Goal: Task Accomplishment & Management: Manage account settings

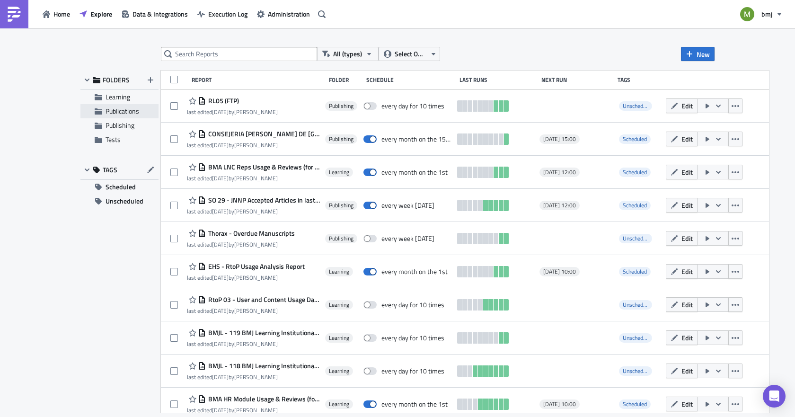
click at [127, 113] on span "Publications" at bounding box center [123, 111] width 34 height 10
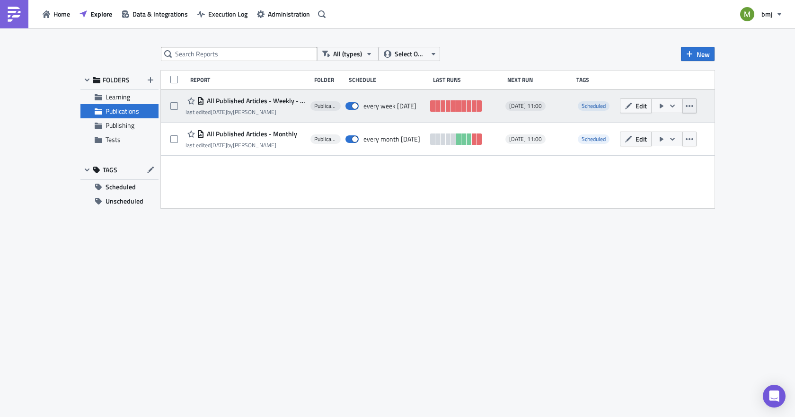
click at [689, 103] on icon "button" at bounding box center [690, 106] width 8 height 8
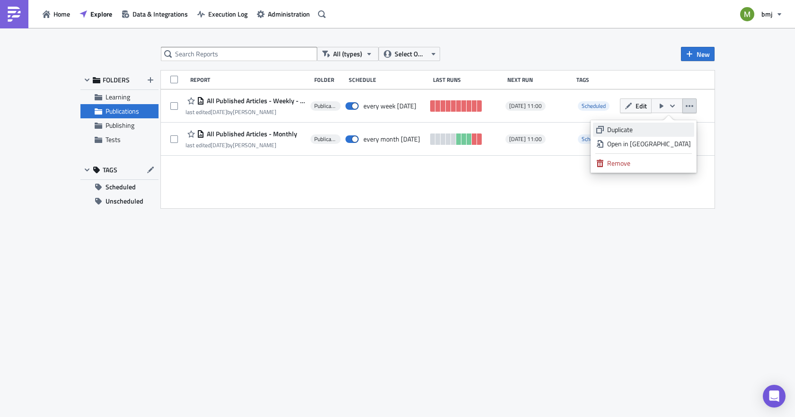
click at [675, 129] on div "Duplicate" at bounding box center [649, 129] width 84 height 9
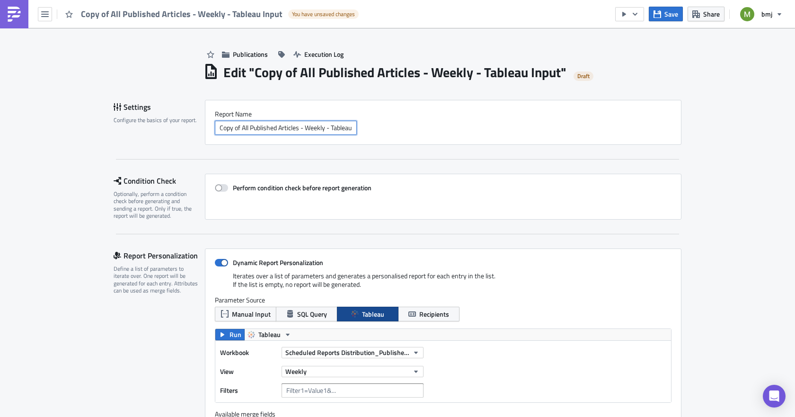
scroll to position [0, 18]
drag, startPoint x: 304, startPoint y: 125, endPoint x: 468, endPoint y: 123, distance: 163.3
click at [468, 123] on div "Copy of All Published Articles - Weekly - Tableau Input" at bounding box center [443, 128] width 457 height 14
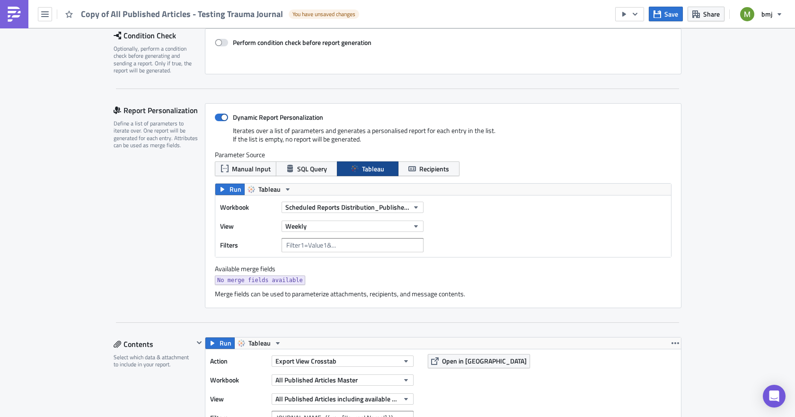
scroll to position [142, 0]
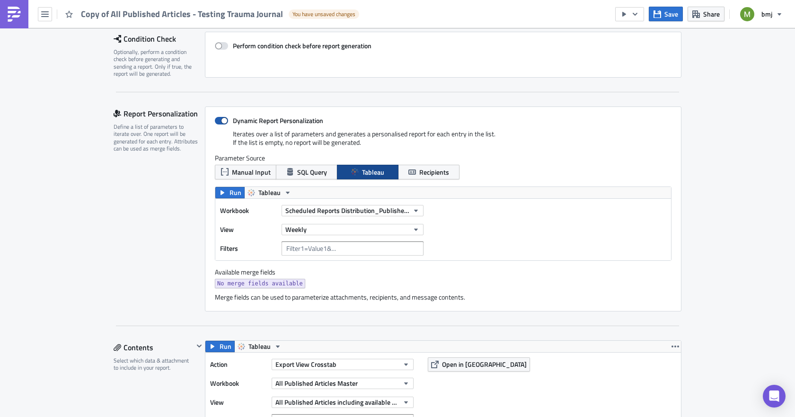
type input "Copy of All Published Articles - Testing Trauma Journal"
click at [220, 120] on span at bounding box center [221, 121] width 13 height 8
click at [220, 120] on input "Dynamic Report Personalization" at bounding box center [220, 121] width 6 height 6
checkbox input "false"
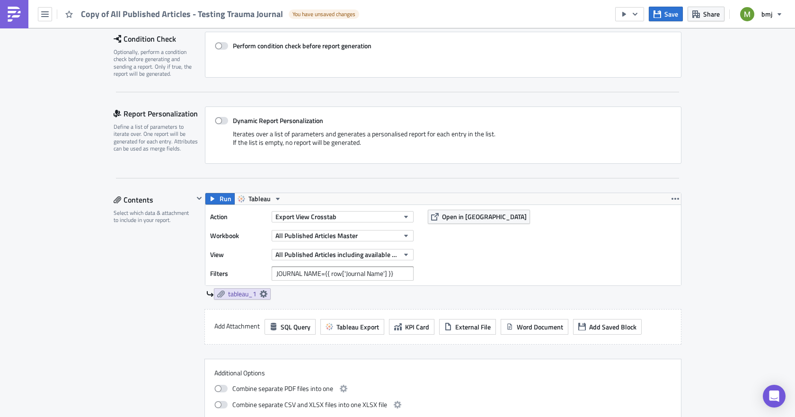
scroll to position [189, 0]
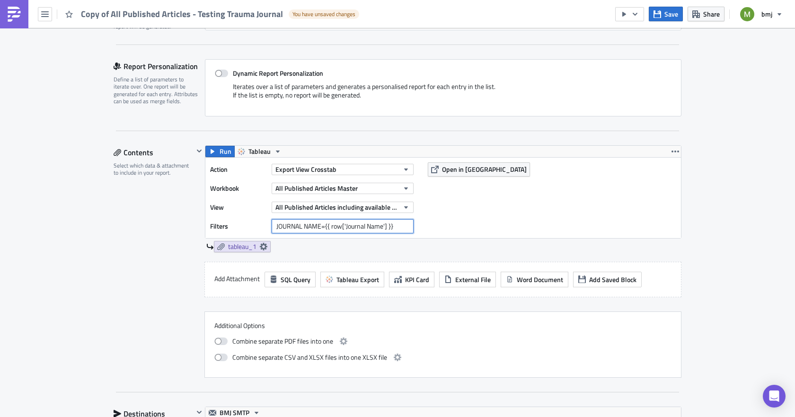
drag, startPoint x: 321, startPoint y: 223, endPoint x: 492, endPoint y: 223, distance: 170.4
click at [491, 223] on div "Action Export View Crosstab Workbook All Published Articles Master View All Pub…" at bounding box center [443, 198] width 476 height 80
paste input "Trauma Surgery & Acute Care Open"
type input "JOURNAL NAME=Trauma Surgery & Acute Care Open"
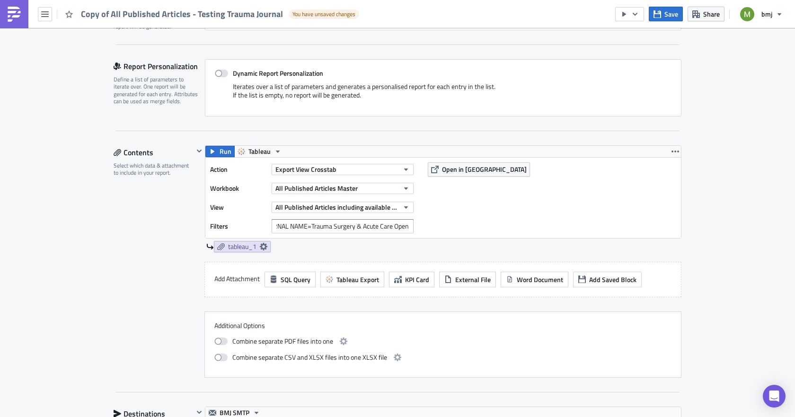
click at [114, 315] on div "Contents Select which data & attachment to include in your report." at bounding box center [154, 261] width 80 height 232
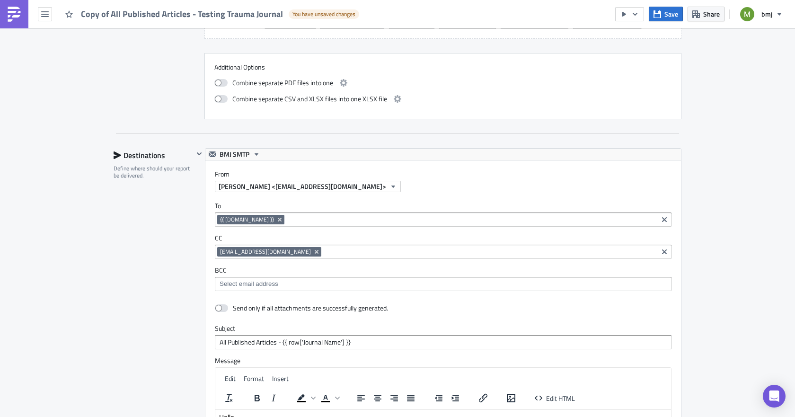
scroll to position [473, 0]
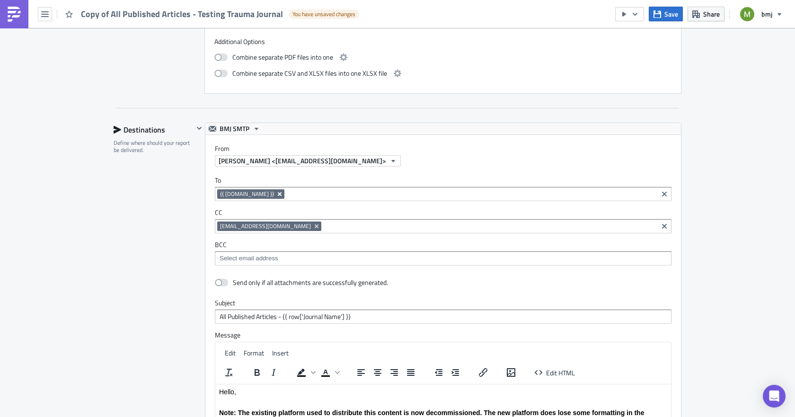
click at [276, 193] on icon "Remove Tag" at bounding box center [280, 194] width 8 height 8
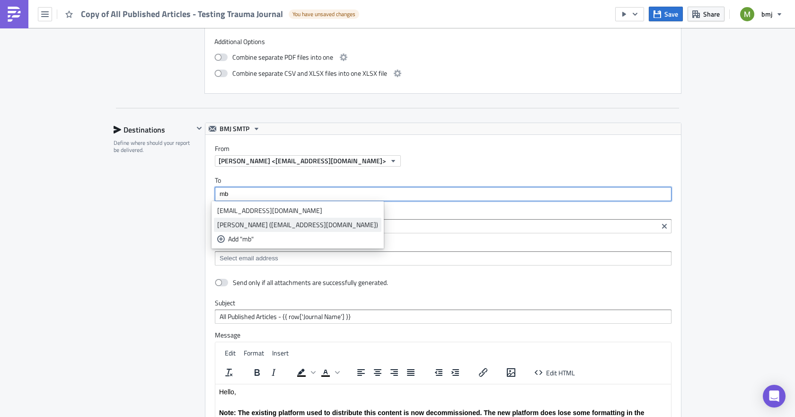
type input "mb"
click at [251, 223] on div "Matthew Boliver (mboliver@bmj.com)" at bounding box center [297, 224] width 161 height 9
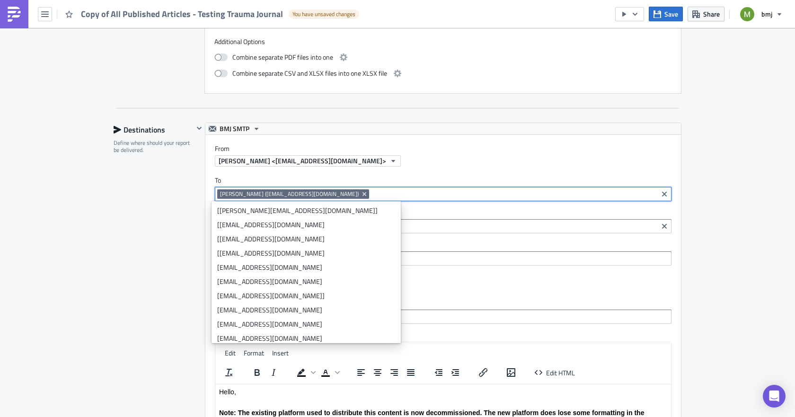
click at [177, 233] on div "Destinations Define where should your report be delivered." at bounding box center [154, 331] width 80 height 417
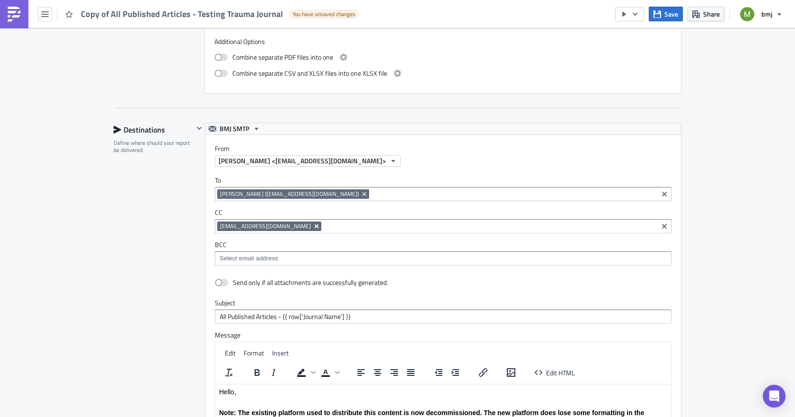
click at [313, 224] on icon "Remove Tag" at bounding box center [317, 226] width 8 height 8
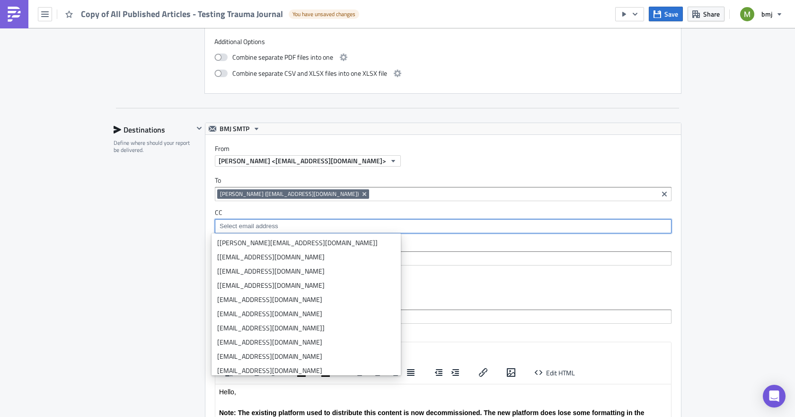
click at [114, 271] on div "Destinations Define where should your report be delivered." at bounding box center [154, 331] width 80 height 417
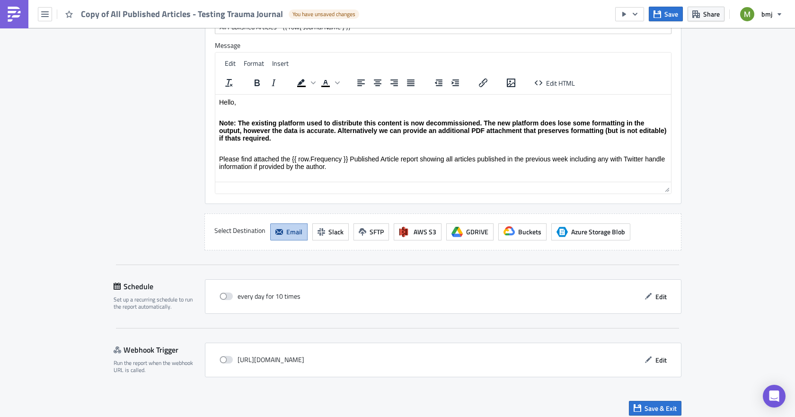
scroll to position [770, 0]
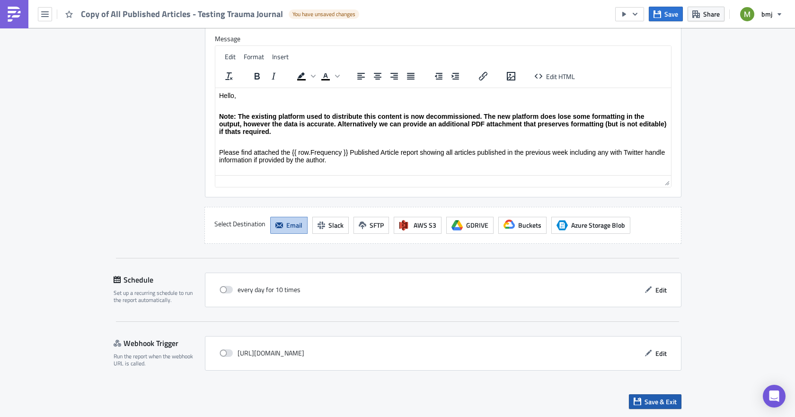
click at [659, 398] on span "Save & Exit" at bounding box center [661, 402] width 32 height 10
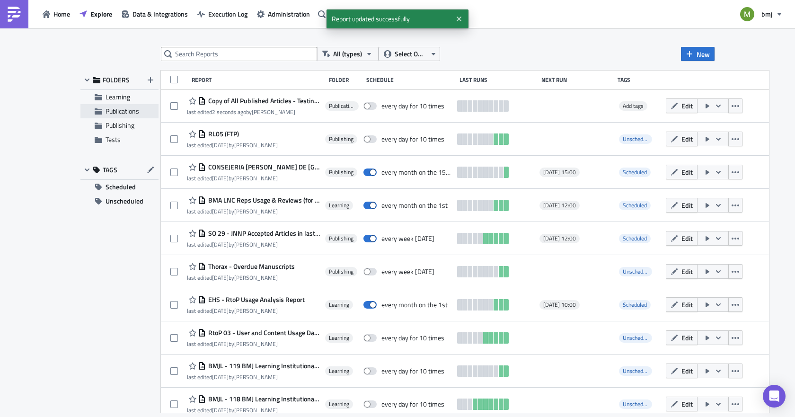
click at [124, 111] on span "Publications" at bounding box center [123, 111] width 34 height 10
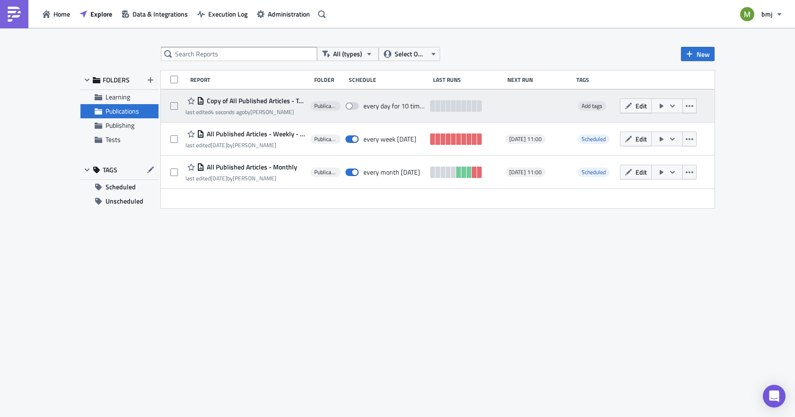
click at [249, 100] on span "Copy of All Published Articles - Testing Trauma Journal" at bounding box center [254, 101] width 101 height 9
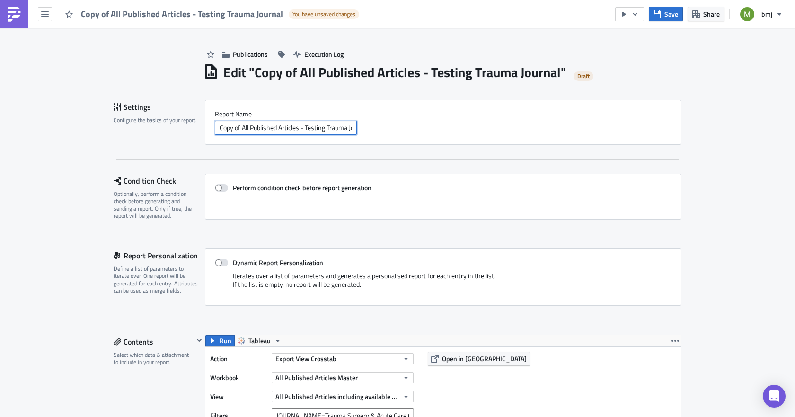
drag, startPoint x: 232, startPoint y: 127, endPoint x: 303, endPoint y: 121, distance: 71.8
click at [303, 121] on input "Copy of All Published Articles - Testing Trauma Journal" at bounding box center [286, 128] width 142 height 14
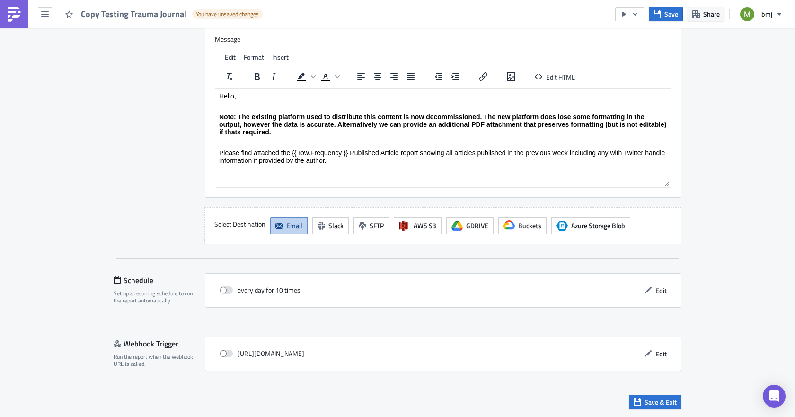
scroll to position [770, 0]
type input "Copy Testing Trauma Journal"
click at [661, 398] on span "Save & Exit" at bounding box center [661, 402] width 32 height 10
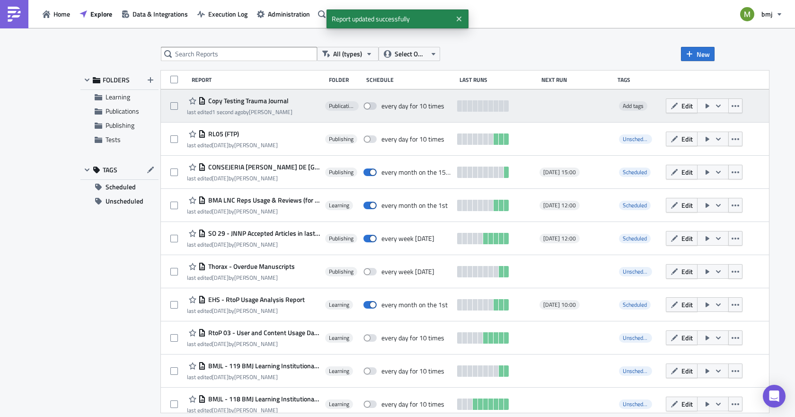
click at [706, 105] on icon "button" at bounding box center [708, 106] width 4 height 5
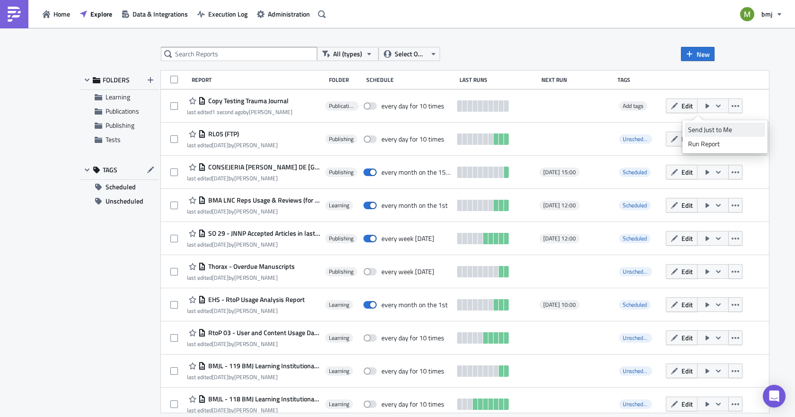
click at [698, 131] on div "Send Just to Me" at bounding box center [725, 129] width 74 height 9
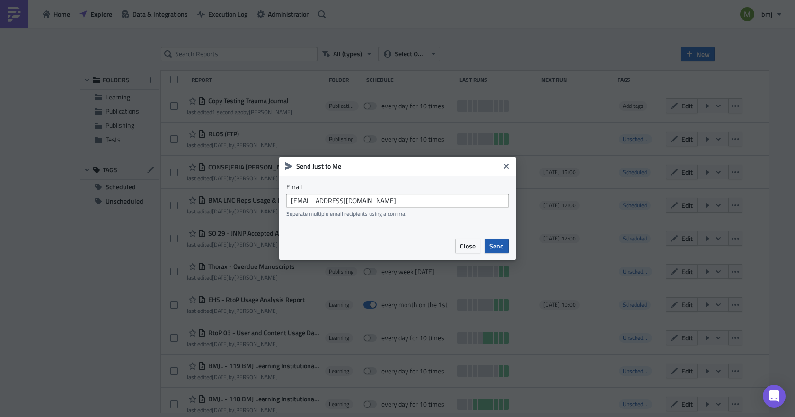
click at [499, 242] on span "Send" at bounding box center [496, 246] width 15 height 10
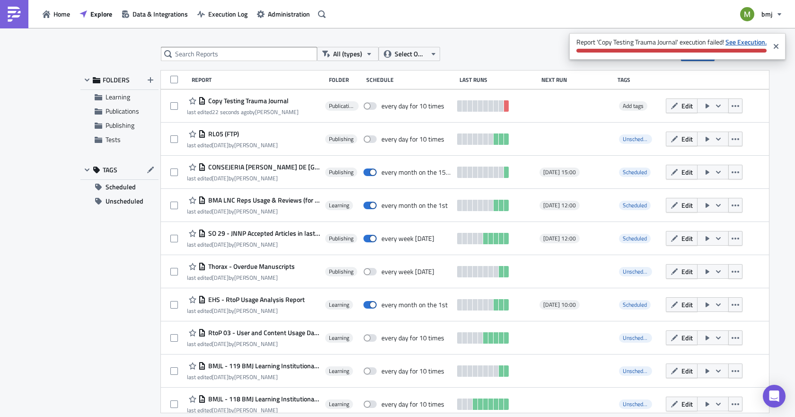
click at [732, 41] on strong "See Execution." at bounding box center [746, 42] width 41 height 10
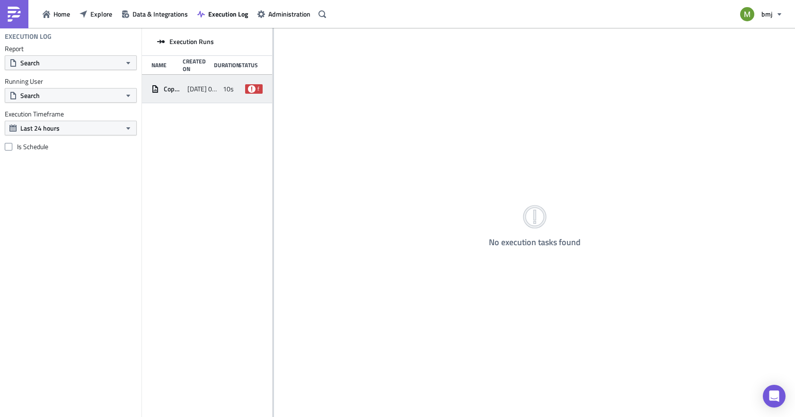
click at [224, 95] on div "10s" at bounding box center [232, 88] width 18 height 17
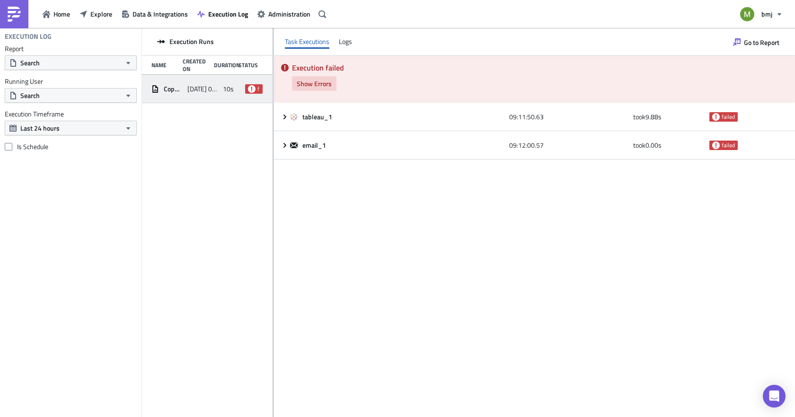
click at [309, 83] on span "Show Errors" at bounding box center [314, 84] width 35 height 10
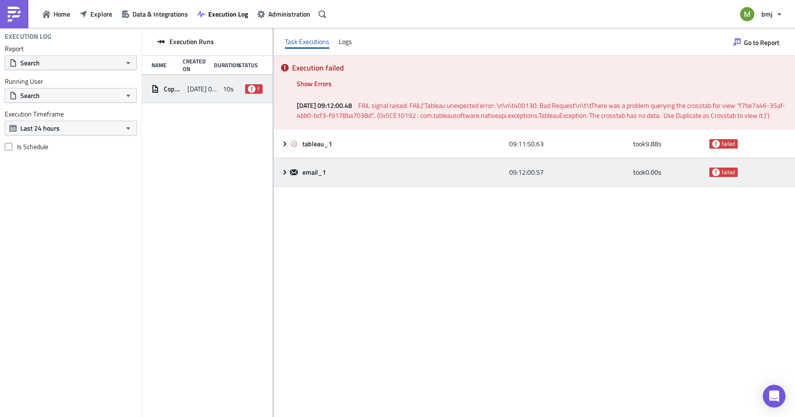
click at [284, 171] on icon at bounding box center [285, 171] width 3 height 5
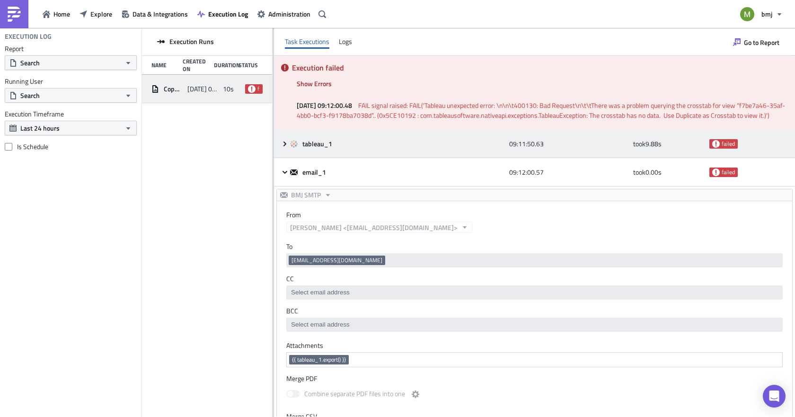
click at [284, 148] on icon at bounding box center [285, 144] width 8 height 8
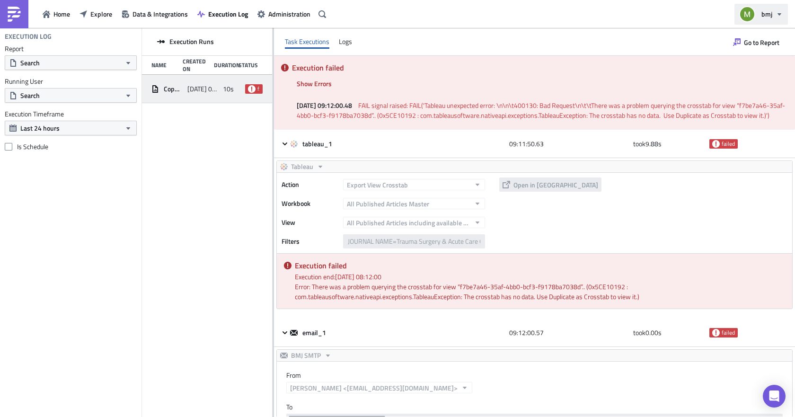
click at [780, 14] on icon "button" at bounding box center [780, 14] width 4 height 2
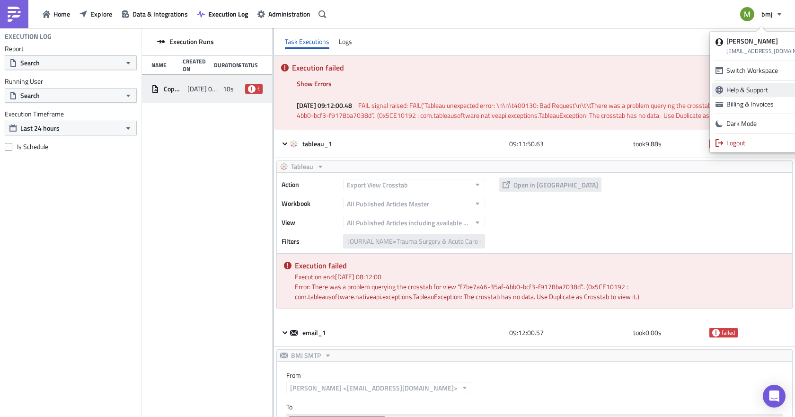
click at [744, 91] on div "Help & Support" at bounding box center [767, 89] width 80 height 9
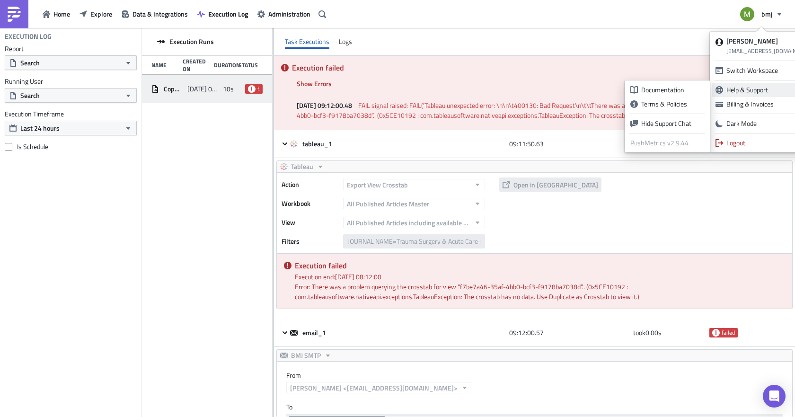
click at [761, 85] on link "Help & Support" at bounding box center [766, 90] width 108 height 14
click at [667, 89] on div "Documentation" at bounding box center [672, 89] width 63 height 9
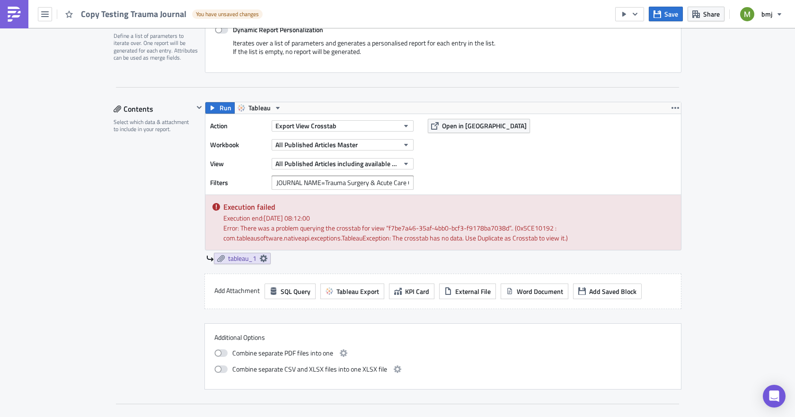
scroll to position [237, 0]
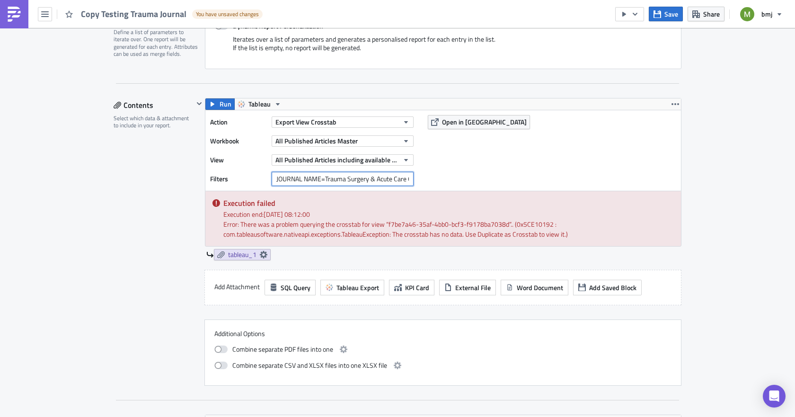
click at [321, 175] on input "JOURNAL NAME=Trauma Surgery & Acute Care Open" at bounding box center [343, 179] width 142 height 14
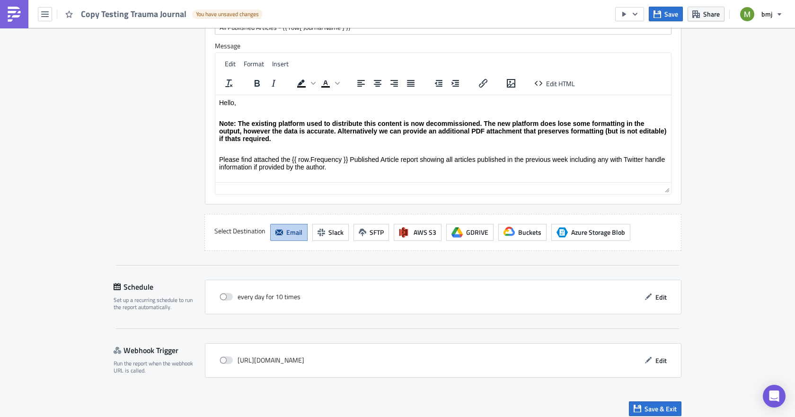
scroll to position [825, 0]
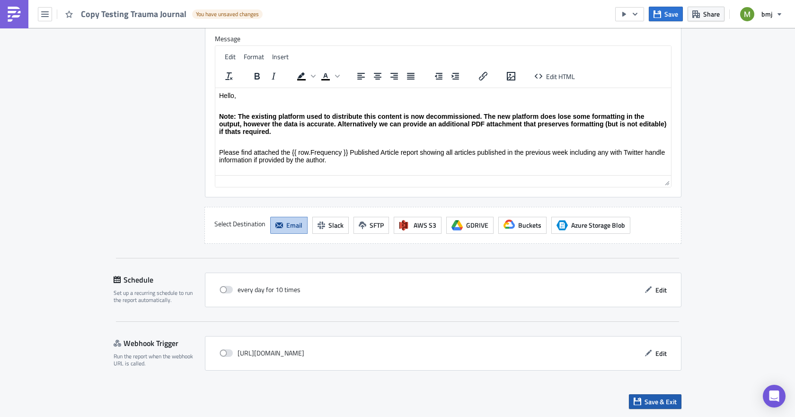
type input "JOURNAL NAME="Trauma Surgery & Acute Care Open""
click at [641, 397] on button "Save & Exit" at bounding box center [655, 401] width 53 height 15
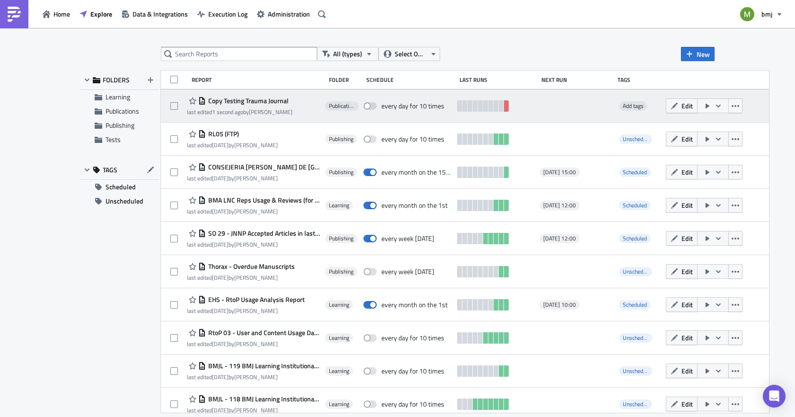
click at [716, 105] on icon "button" at bounding box center [718, 105] width 5 height 3
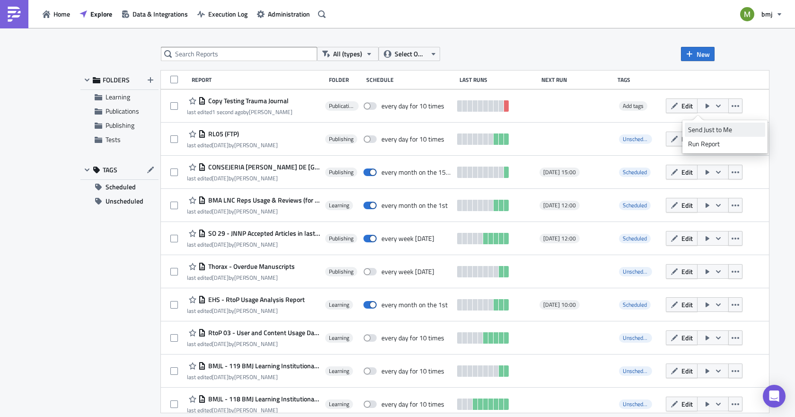
click at [710, 129] on div "Send Just to Me" at bounding box center [725, 129] width 74 height 9
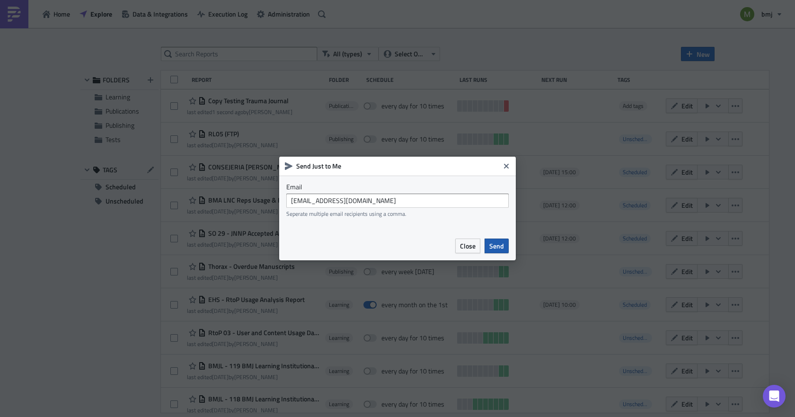
click at [499, 249] on span "Send" at bounding box center [496, 246] width 15 height 10
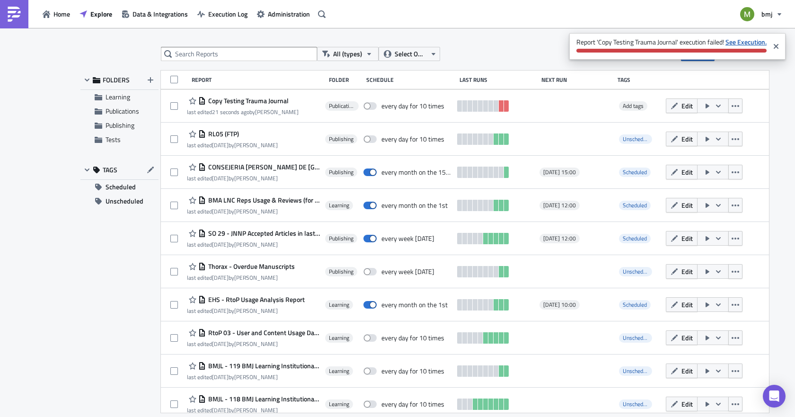
click at [748, 41] on strong "See Execution." at bounding box center [746, 42] width 41 height 10
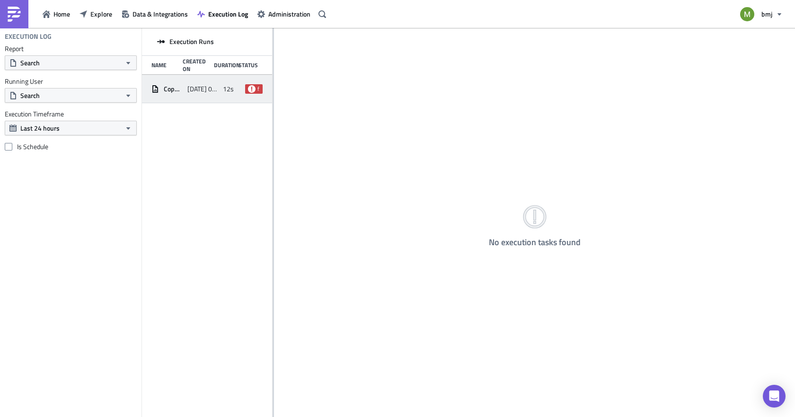
click at [206, 87] on span "2025-10-09 09:19" at bounding box center [202, 89] width 31 height 9
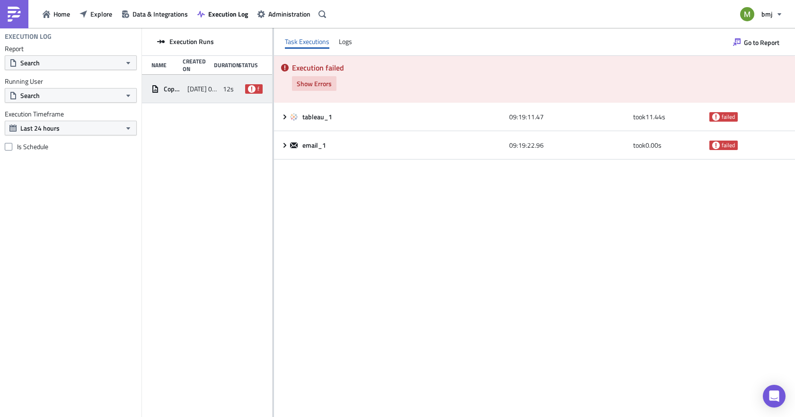
click at [316, 83] on span "Show Errors" at bounding box center [314, 84] width 35 height 10
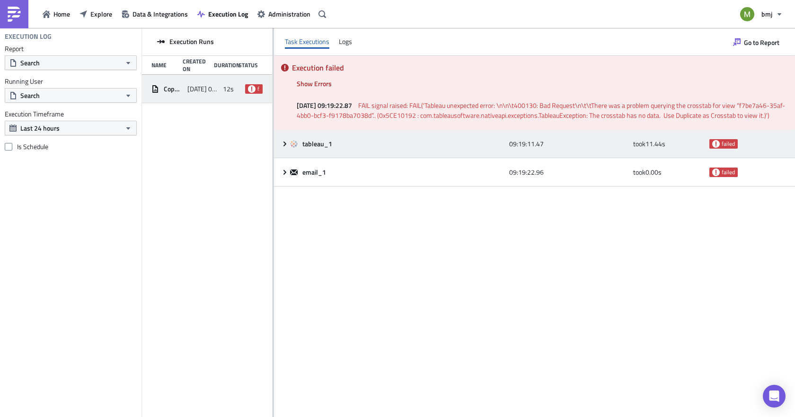
click at [286, 142] on icon at bounding box center [285, 144] width 8 height 8
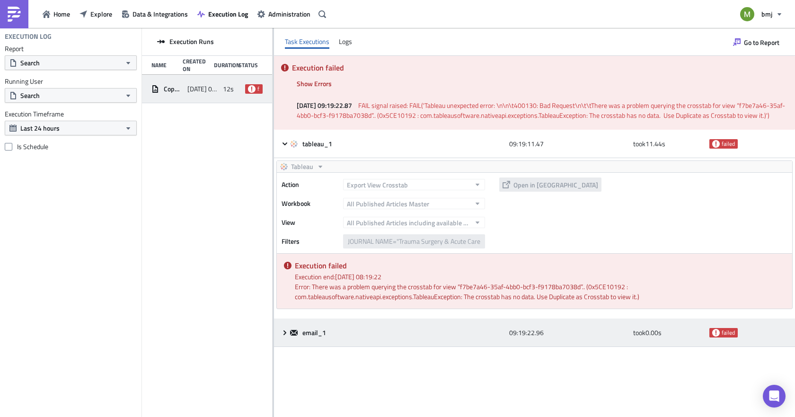
click at [285, 335] on icon at bounding box center [285, 333] width 8 height 8
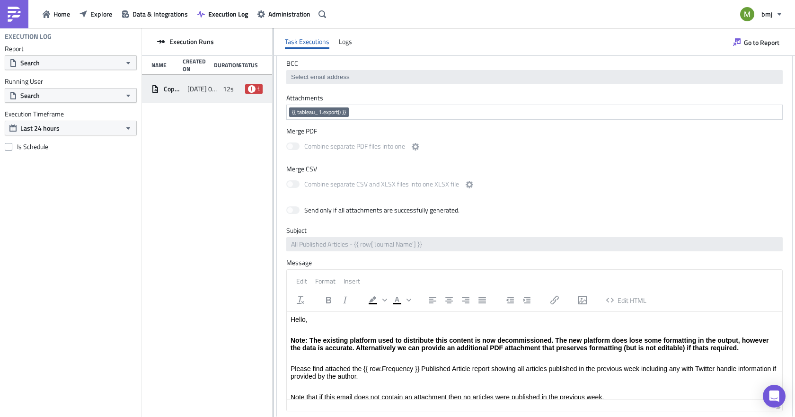
scroll to position [385, 0]
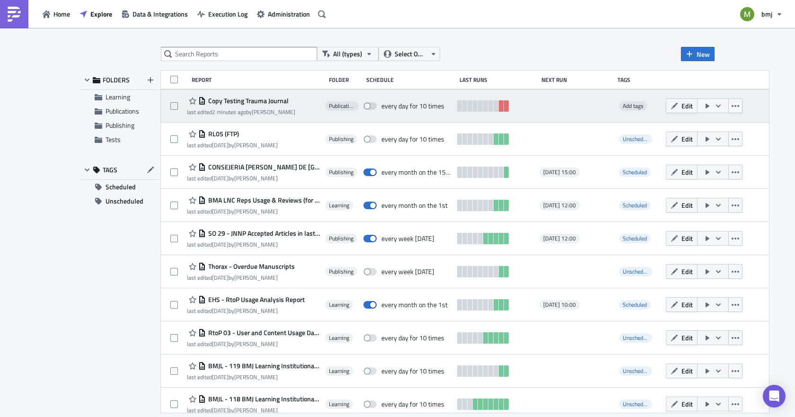
click at [259, 98] on span "Copy Testing Trauma Journal" at bounding box center [247, 101] width 83 height 9
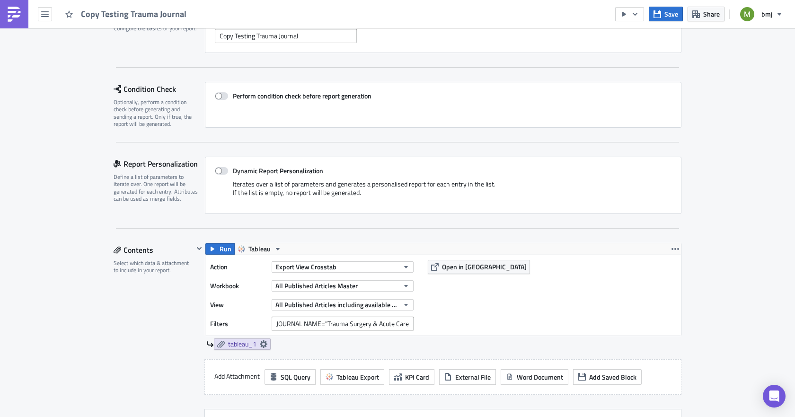
scroll to position [189, 0]
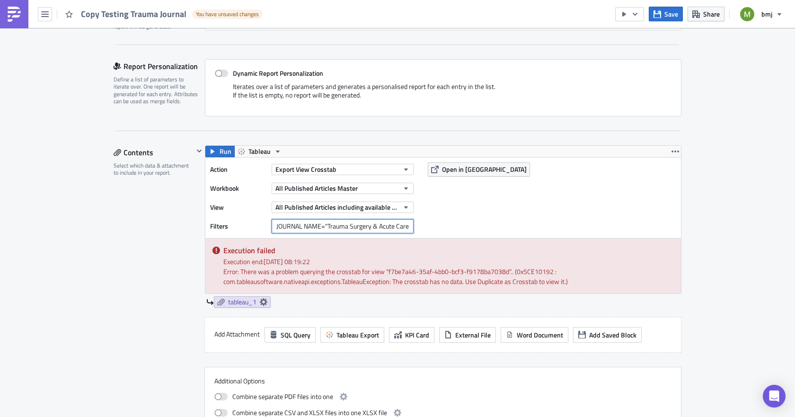
click at [334, 228] on input "JOURNAL NAME="Trauma Surgery & Acute Care Open"" at bounding box center [343, 226] width 142 height 14
click at [327, 186] on span "All Published Articles Master" at bounding box center [316, 188] width 82 height 10
type input "matt"
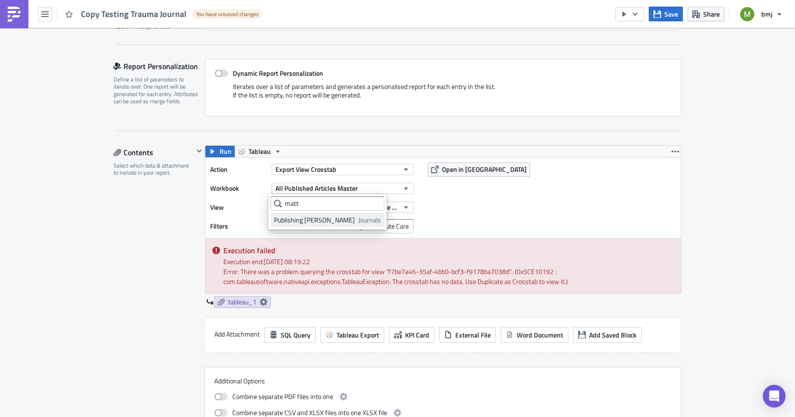
click at [320, 219] on div "Publishing [PERSON_NAME]" at bounding box center [314, 219] width 81 height 9
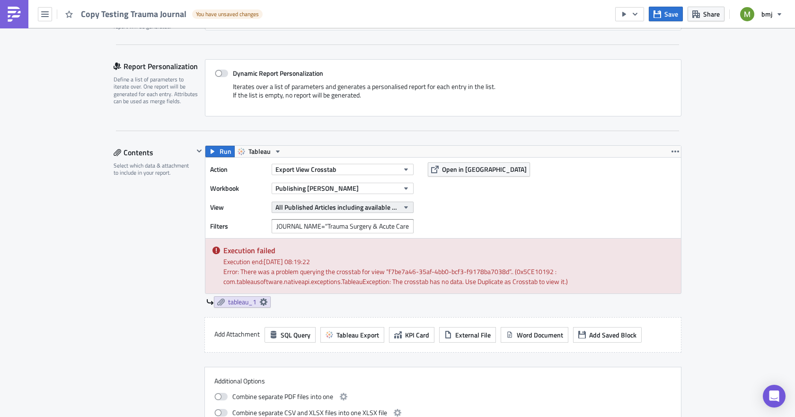
click at [317, 208] on span "All Published Articles including available Twitter Information (Weekly)" at bounding box center [337, 207] width 124 height 10
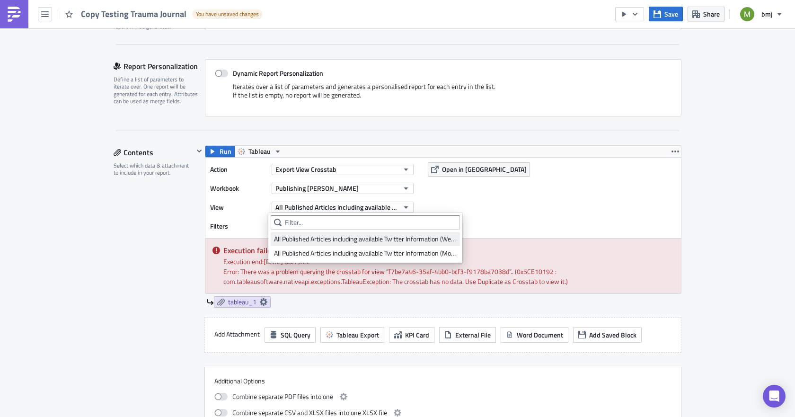
click at [392, 240] on div "All Published Articles including available Twitter Information (Weekly)" at bounding box center [365, 238] width 183 height 9
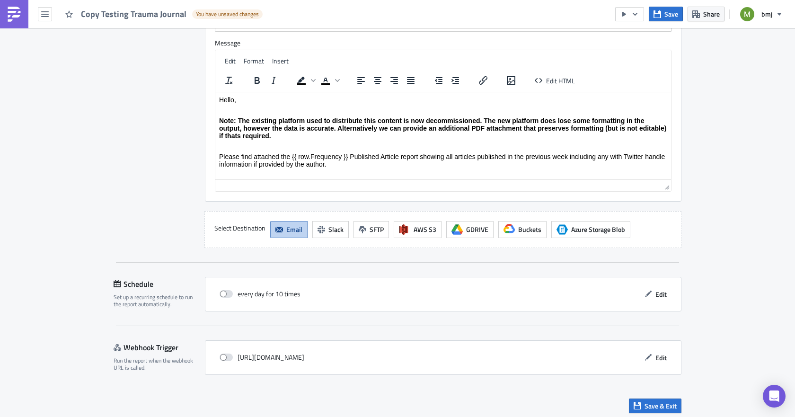
scroll to position [851, 0]
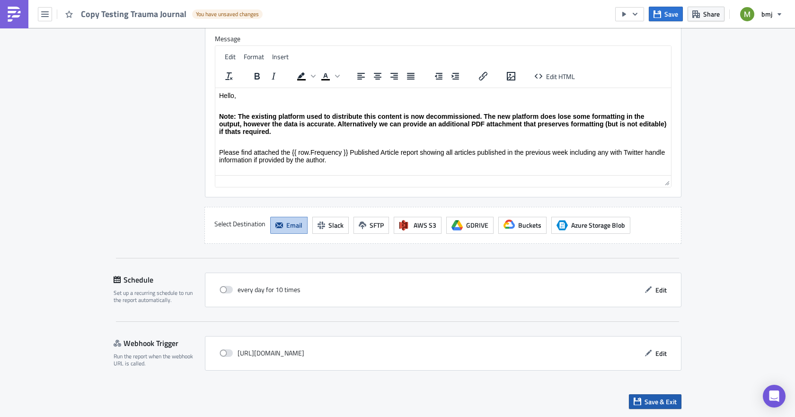
click at [649, 405] on span "Save & Exit" at bounding box center [661, 402] width 32 height 10
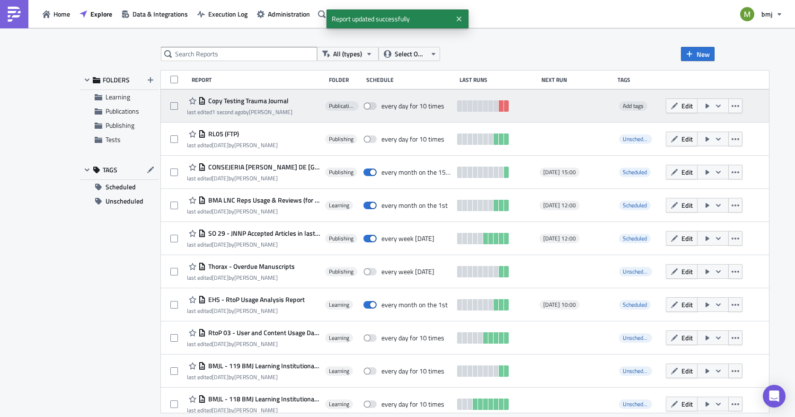
click at [706, 110] on button "button" at bounding box center [713, 105] width 32 height 15
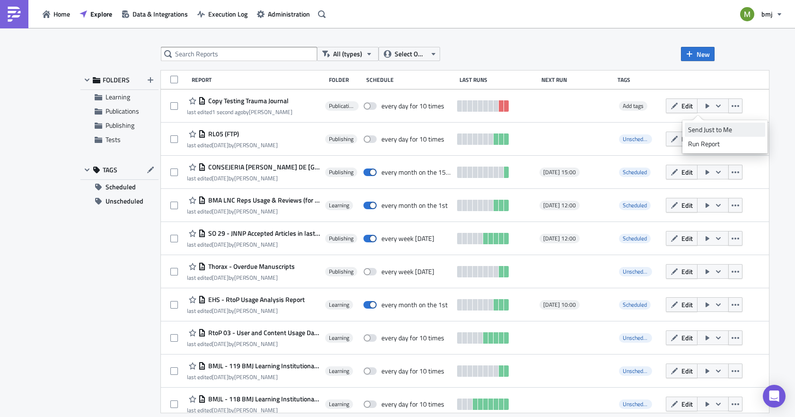
click at [701, 133] on div "Send Just to Me" at bounding box center [725, 129] width 74 height 9
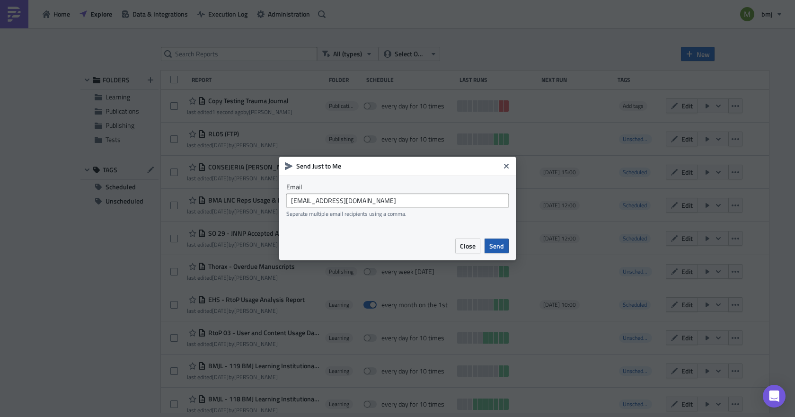
click at [494, 241] on span "Send" at bounding box center [496, 246] width 15 height 10
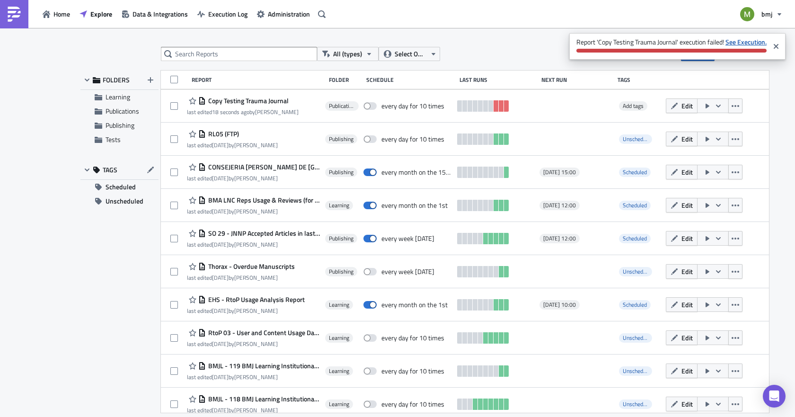
click at [744, 44] on strong "See Execution." at bounding box center [746, 42] width 41 height 10
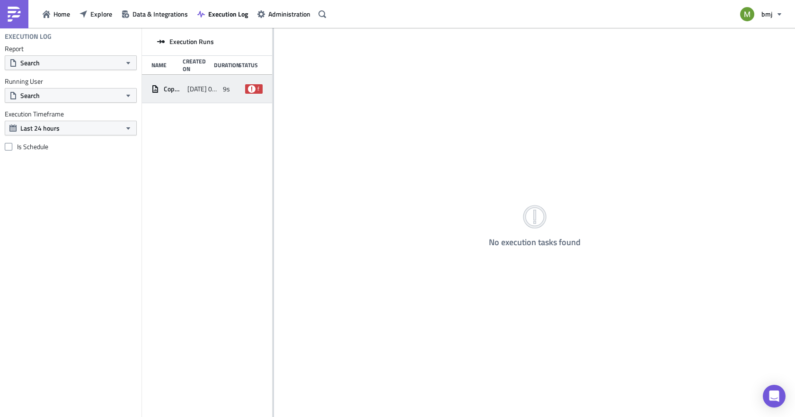
click at [216, 92] on span "[DATE] 09:24" at bounding box center [202, 89] width 31 height 9
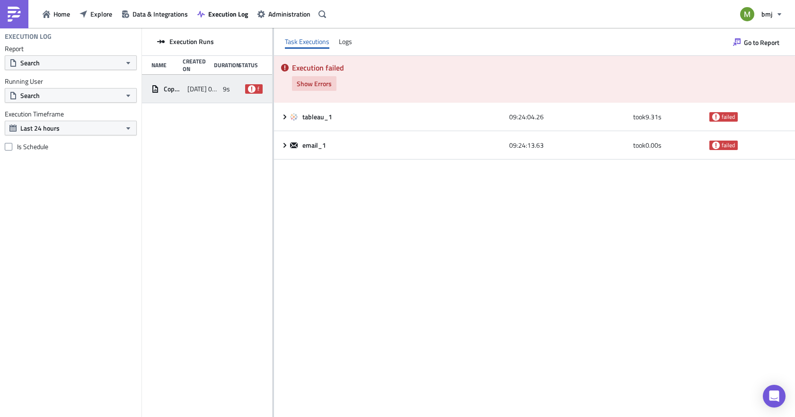
click at [319, 85] on span "Show Errors" at bounding box center [314, 84] width 35 height 10
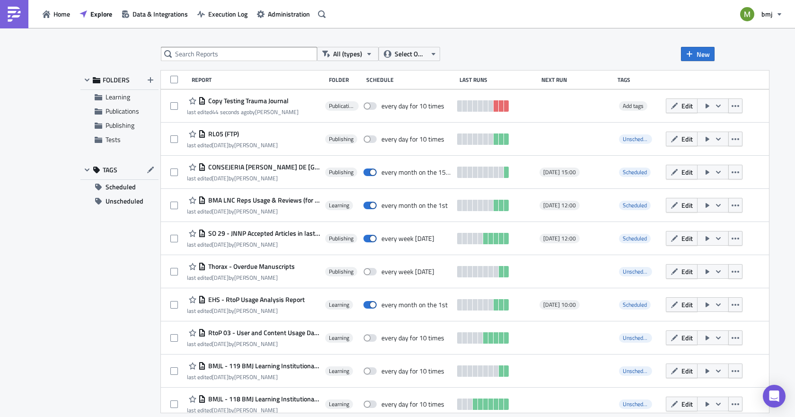
click at [252, 100] on span "Copy Testing Trauma Journal" at bounding box center [247, 101] width 83 height 9
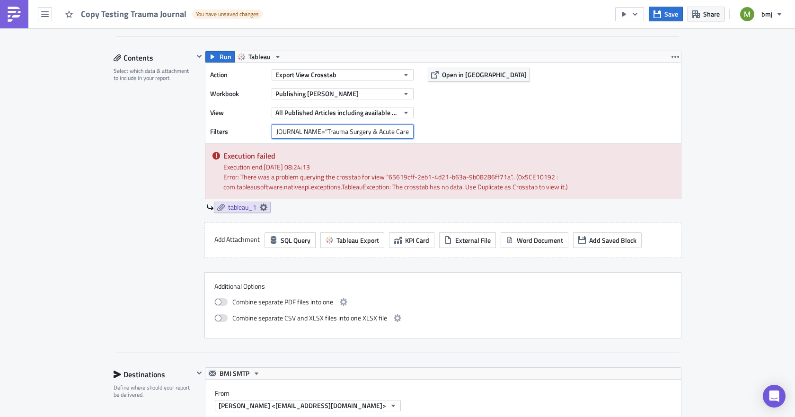
scroll to position [0, 19]
drag, startPoint x: 272, startPoint y: 130, endPoint x: 451, endPoint y: 131, distance: 178.5
click at [451, 131] on div "Action Export View Crosstab Workbook Publishing Matt Testing View All Published…" at bounding box center [443, 103] width 476 height 80
drag, startPoint x: 321, startPoint y: 128, endPoint x: 562, endPoint y: 151, distance: 242.0
click at [562, 151] on div "Action Export View Crosstab Workbook Publishing Matt Testing View All Published…" at bounding box center [443, 130] width 476 height 136
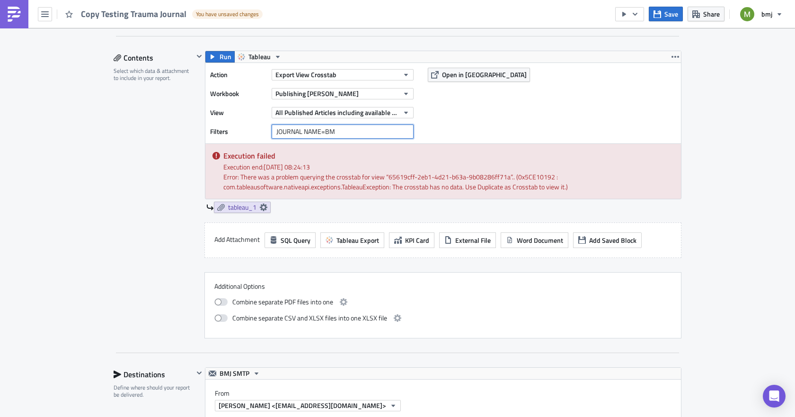
scroll to position [0, 0]
type input "JOURNAL NAME=BMJ"
click at [105, 277] on div "Publications Execution Log Edit " Copy Testing Trauma Journal " Draft Settings …" at bounding box center [397, 352] width 587 height 1216
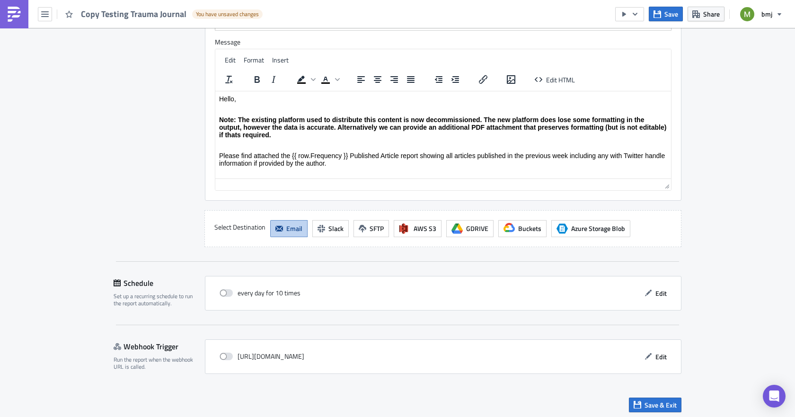
scroll to position [825, 0]
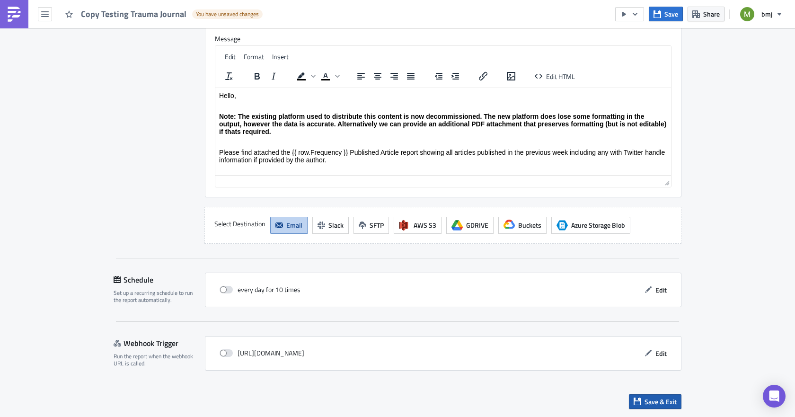
click at [645, 401] on span "Save & Exit" at bounding box center [661, 402] width 32 height 10
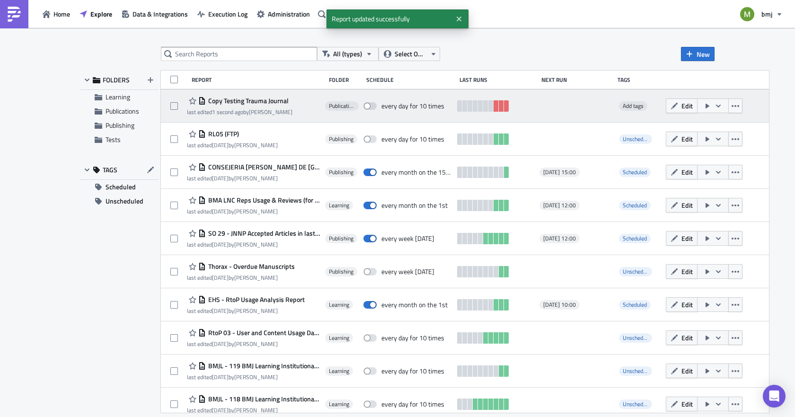
click at [716, 105] on icon "button" at bounding box center [718, 105] width 5 height 3
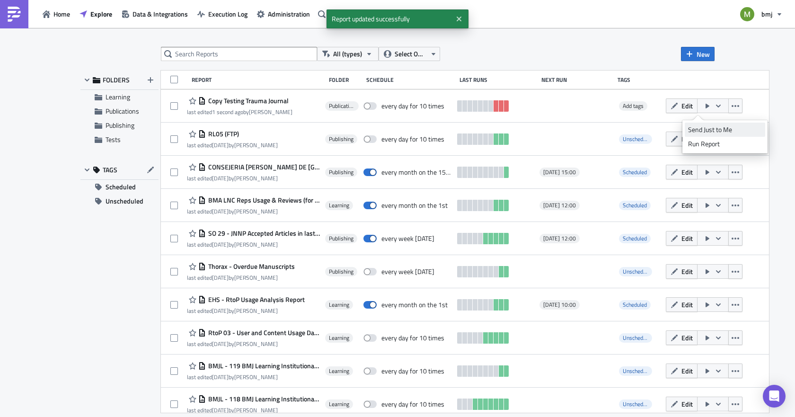
click at [706, 129] on div "Send Just to Me" at bounding box center [725, 129] width 74 height 9
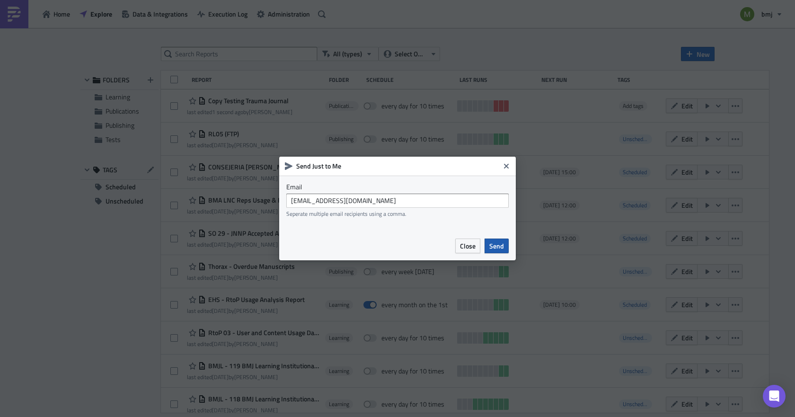
click at [502, 244] on span "Send" at bounding box center [496, 246] width 15 height 10
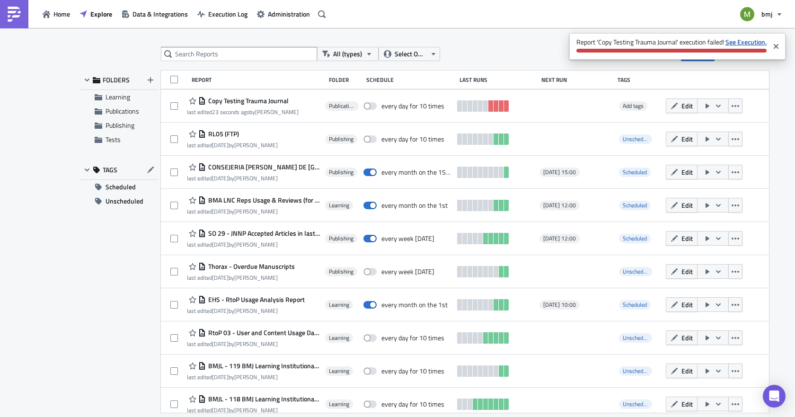
click at [747, 38] on strong "See Execution." at bounding box center [746, 42] width 41 height 10
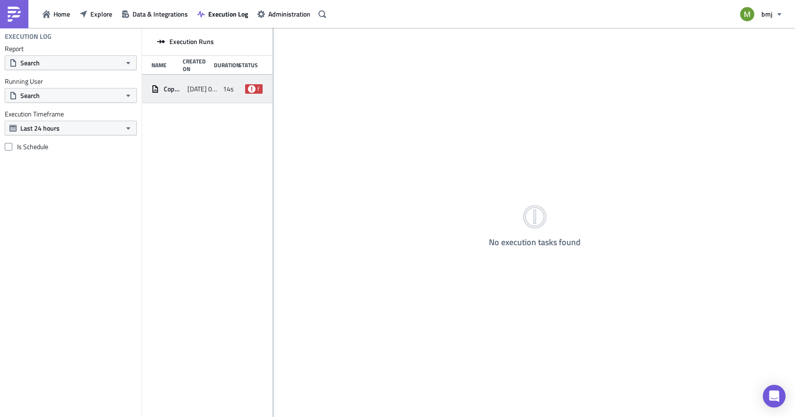
click at [246, 87] on span "failed" at bounding box center [254, 88] width 18 height 9
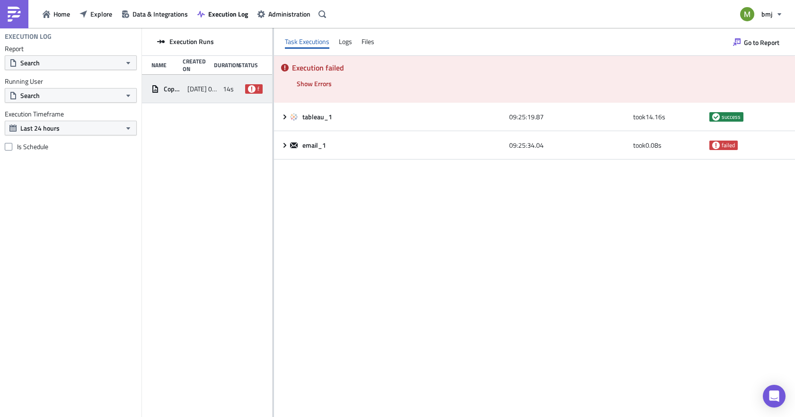
click at [306, 91] on div "Execution failed Show Errors [DATE] 09:25:34.09 FAIL signal raised: FAIL("Faile…" at bounding box center [534, 79] width 521 height 47
click at [311, 87] on span "Show Errors" at bounding box center [314, 84] width 35 height 10
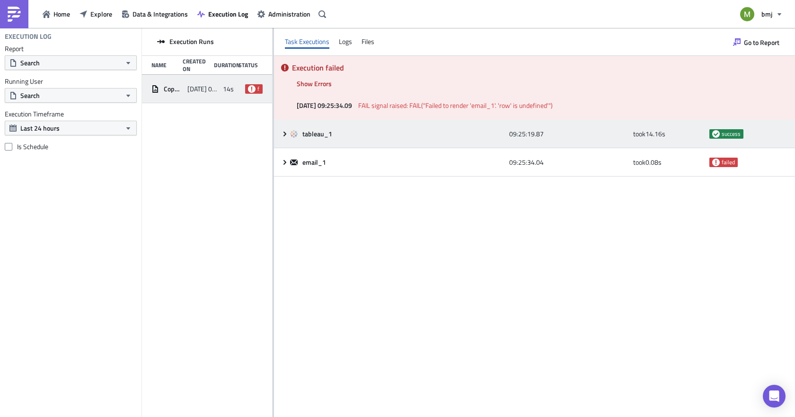
click at [285, 133] on icon at bounding box center [285, 133] width 3 height 5
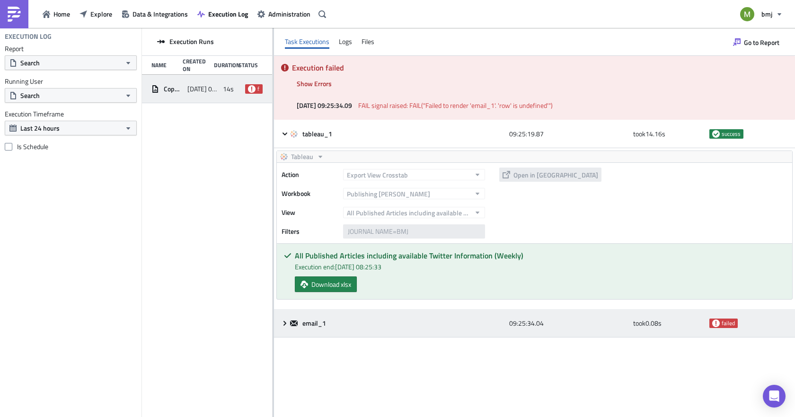
click at [284, 321] on icon at bounding box center [285, 324] width 8 height 8
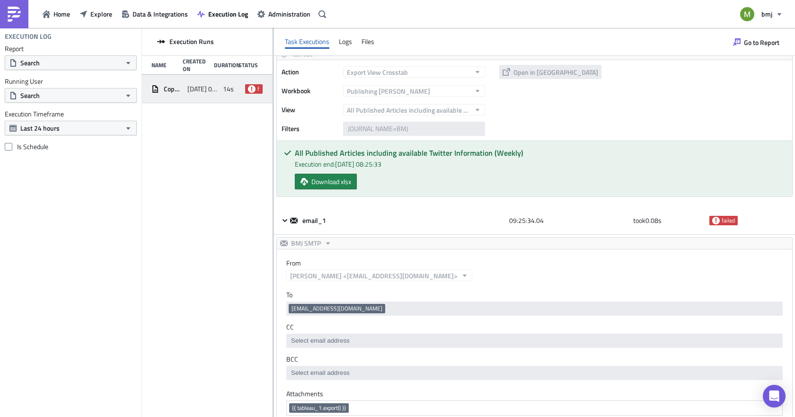
scroll to position [81, 0]
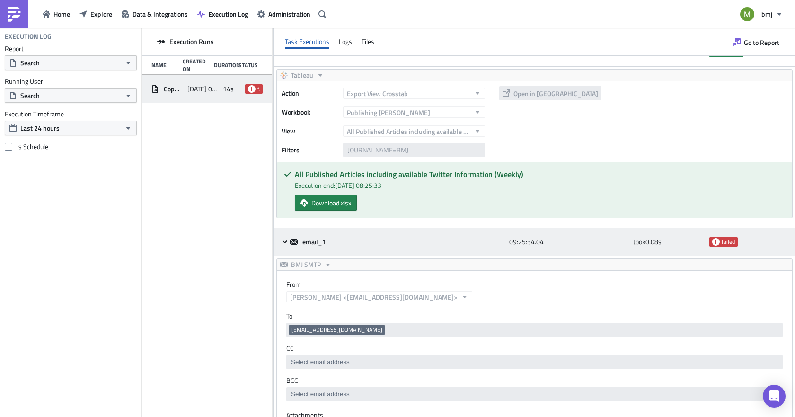
click at [712, 240] on icon at bounding box center [716, 242] width 8 height 8
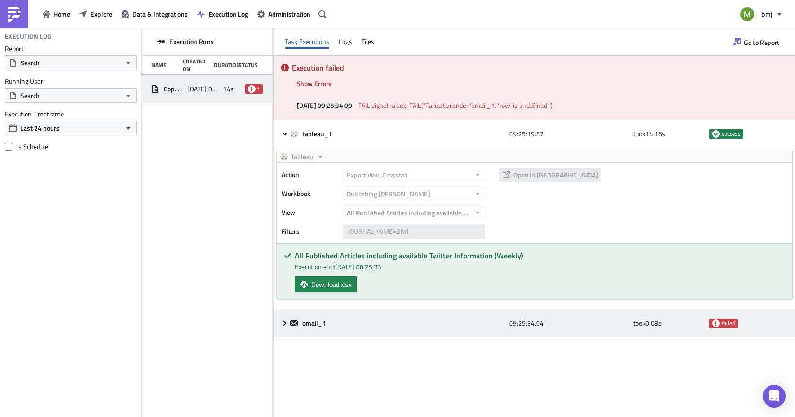
click at [450, 321] on div "email_1" at bounding box center [397, 323] width 214 height 9
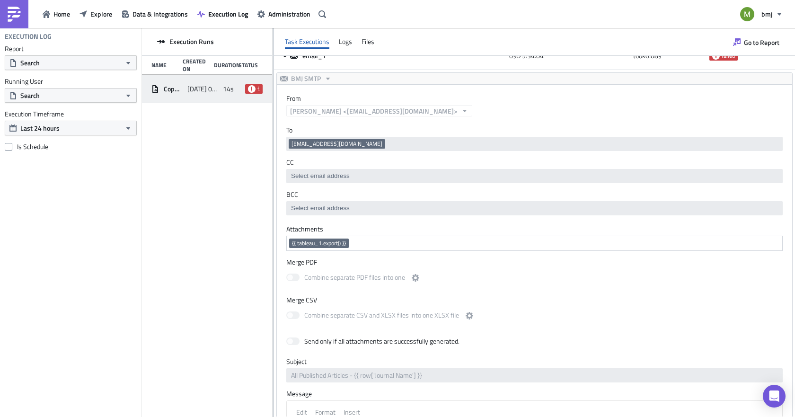
scroll to position [284, 0]
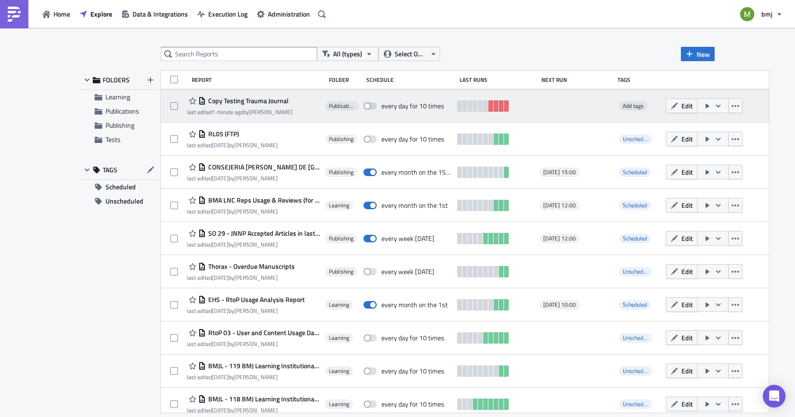
click at [238, 106] on div "Copy Testing Trauma Journal" at bounding box center [240, 100] width 106 height 11
click at [237, 101] on span "Copy Testing Trauma Journal" at bounding box center [247, 101] width 83 height 9
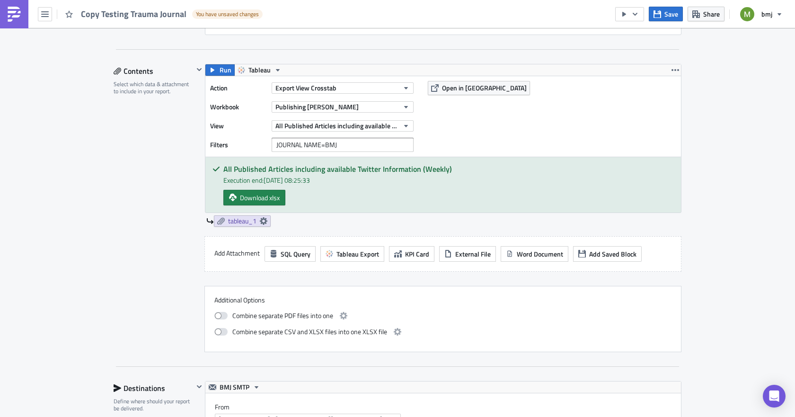
scroll to position [284, 0]
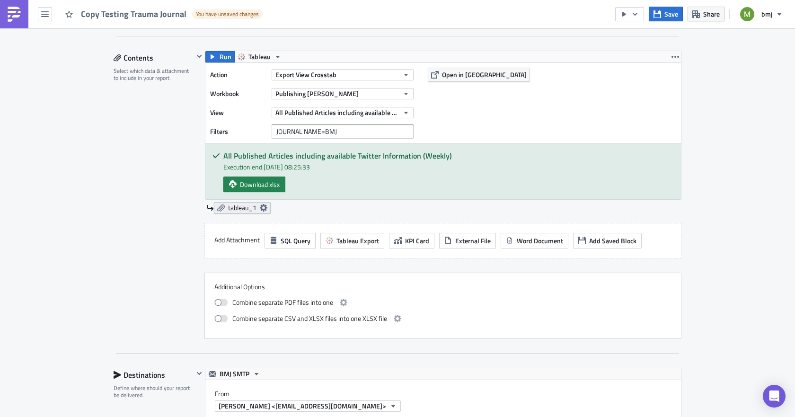
click at [260, 208] on icon at bounding box center [264, 208] width 8 height 8
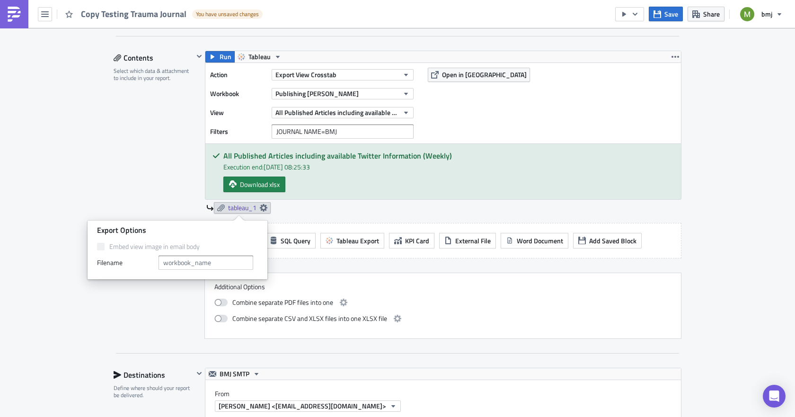
click at [114, 303] on div "Contents Select which data & attachment to include in your report." at bounding box center [154, 195] width 80 height 288
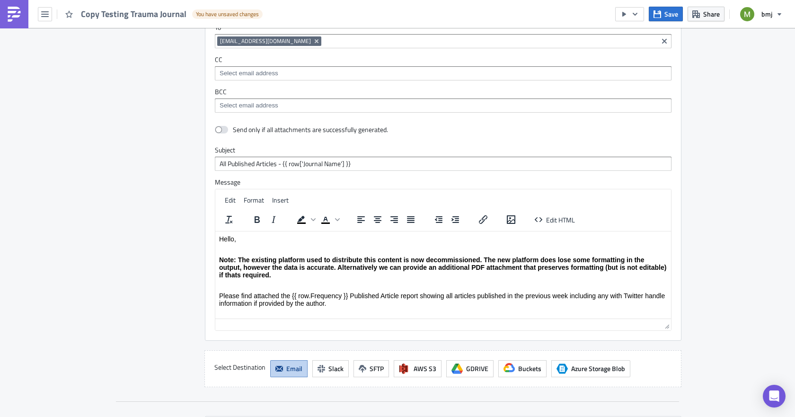
scroll to position [684, 0]
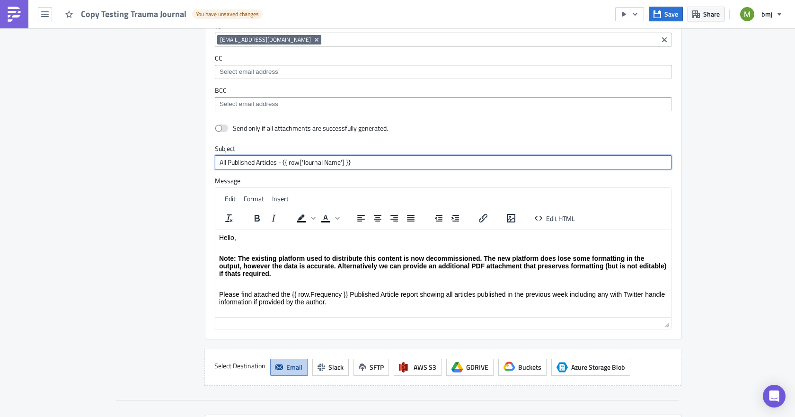
drag, startPoint x: 280, startPoint y: 160, endPoint x: 414, endPoint y: 160, distance: 133.5
click at [414, 160] on input "All Published Articles - {{ row['Journal Name'] }}" at bounding box center [443, 162] width 457 height 14
click at [278, 161] on input "All Published Articles - utils.ds}}" at bounding box center [443, 162] width 457 height 14
type input "All Published Articles - {{utils.ds}}"
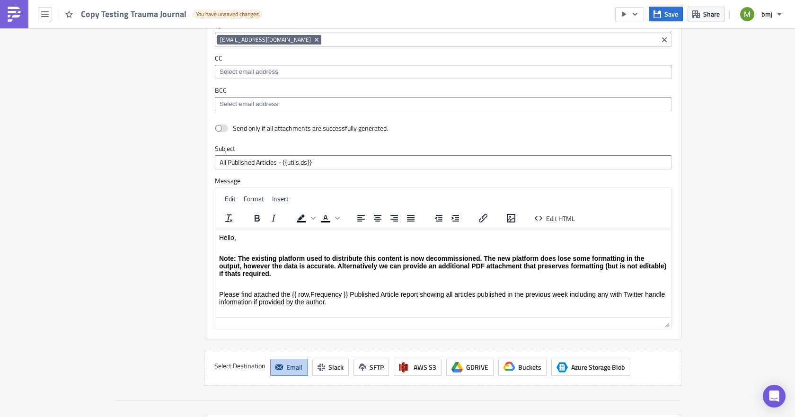
click at [136, 214] on div "Destinations Define where should your report be delivered." at bounding box center [154, 176] width 80 height 417
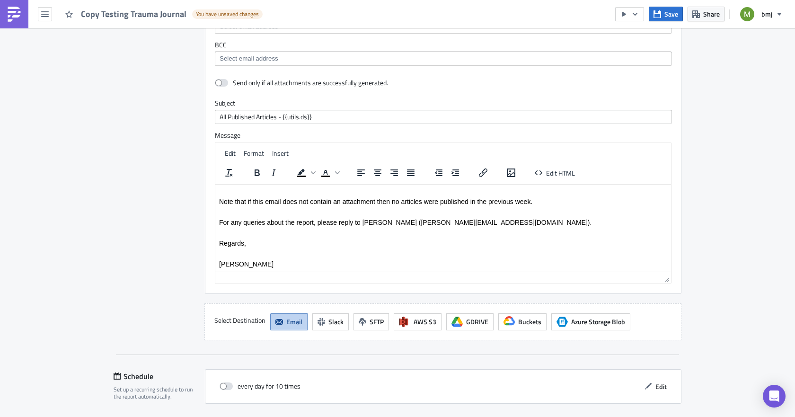
scroll to position [826, 0]
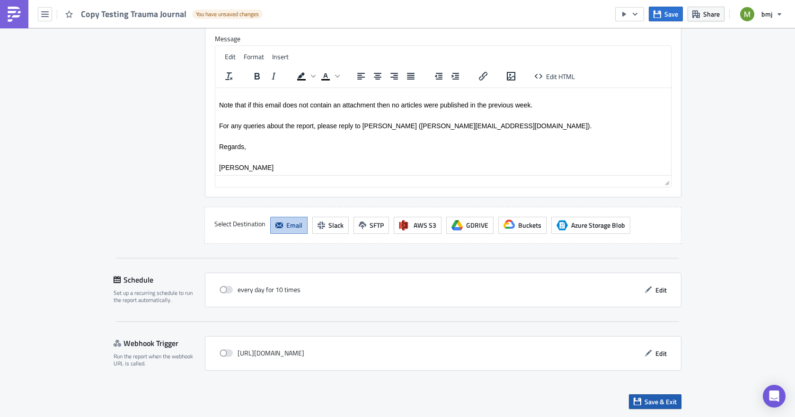
click at [661, 400] on span "Save & Exit" at bounding box center [661, 402] width 32 height 10
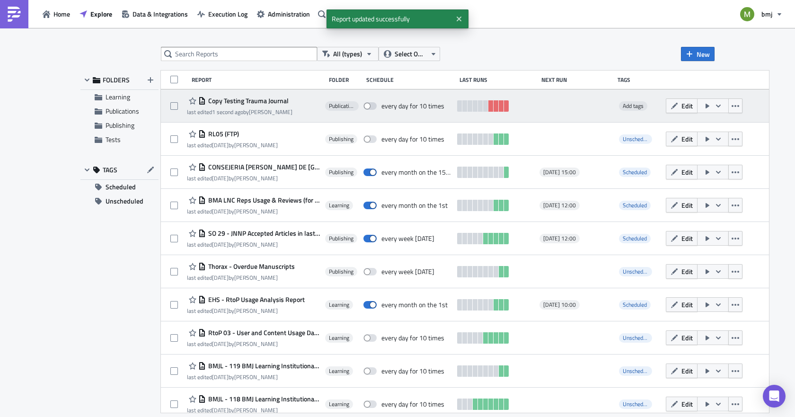
click at [715, 103] on icon "button" at bounding box center [719, 106] width 8 height 8
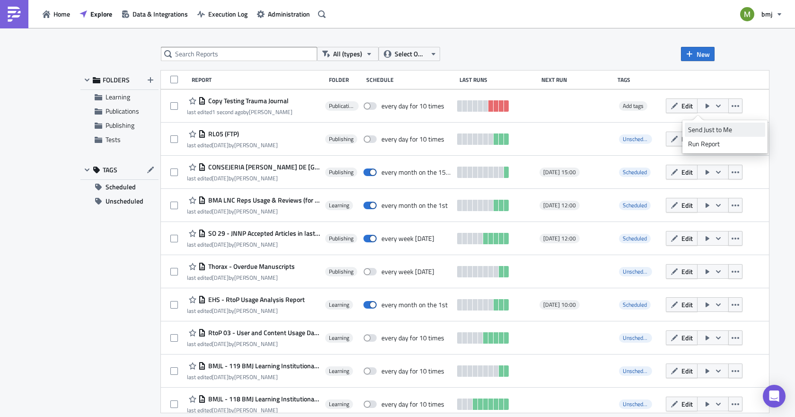
click at [699, 132] on div "Send Just to Me" at bounding box center [725, 129] width 74 height 9
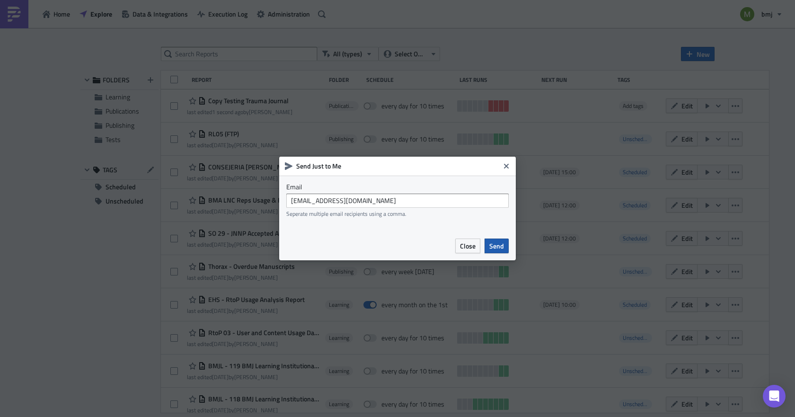
click at [492, 244] on span "Send" at bounding box center [496, 246] width 15 height 10
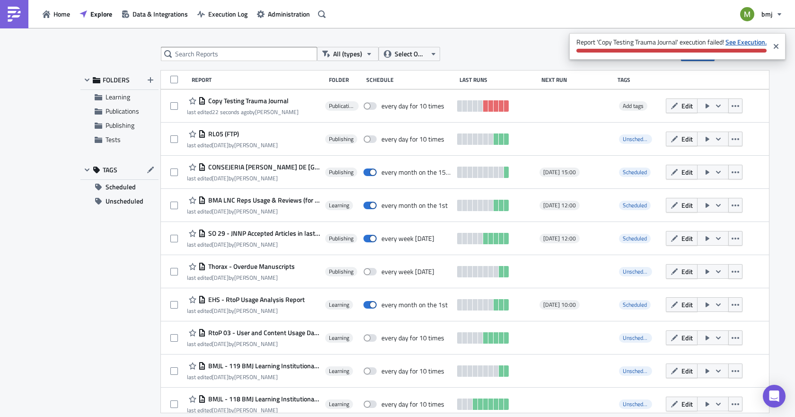
click at [744, 39] on strong "See Execution." at bounding box center [746, 42] width 41 height 10
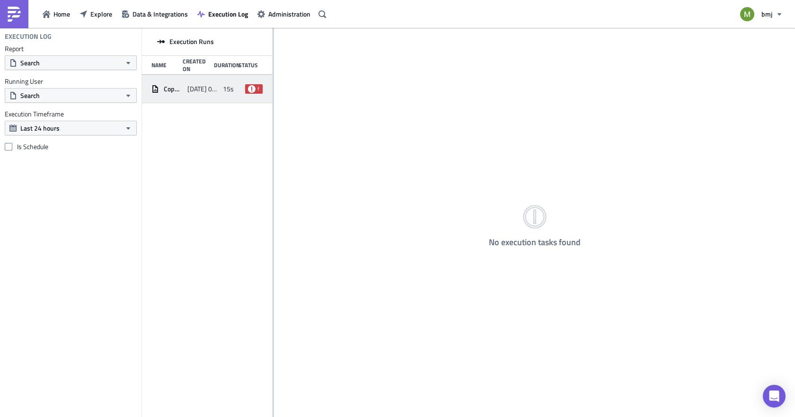
click at [191, 80] on div "Copy Testing Trauma Journal [DATE] 09:27 15s failed" at bounding box center [207, 89] width 130 height 28
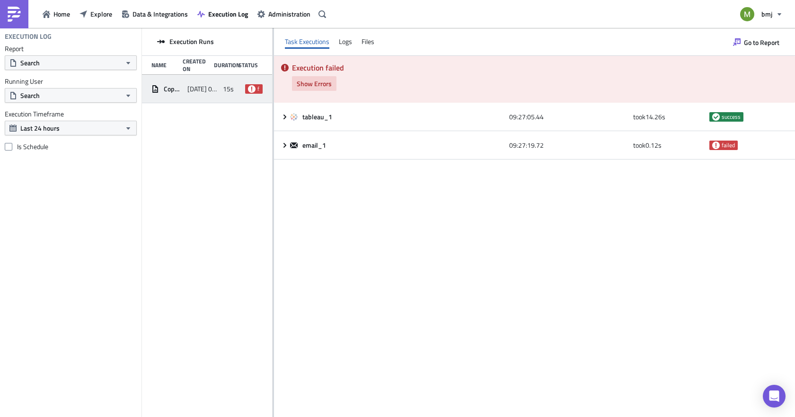
click at [311, 82] on span "Show Errors" at bounding box center [314, 84] width 35 height 10
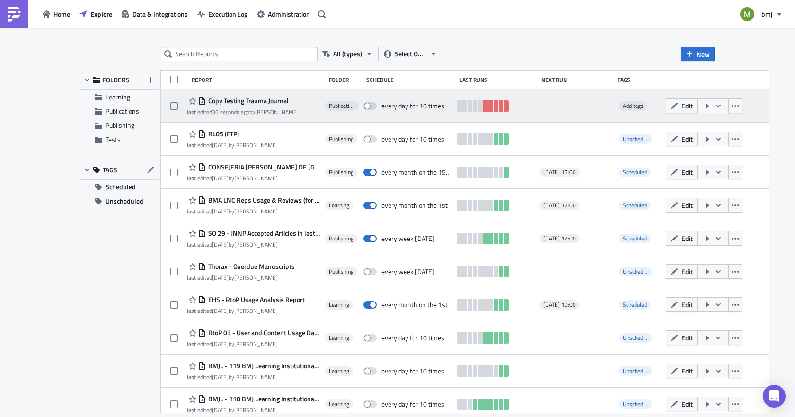
click at [234, 100] on span "Copy Testing Trauma Journal" at bounding box center [247, 101] width 83 height 9
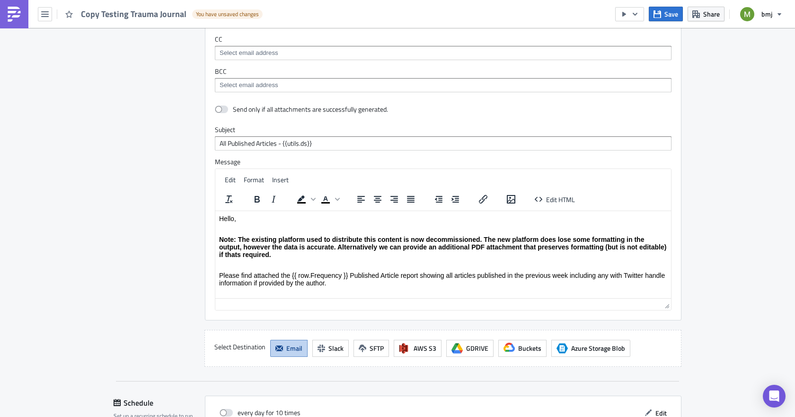
scroll to position [710, 0]
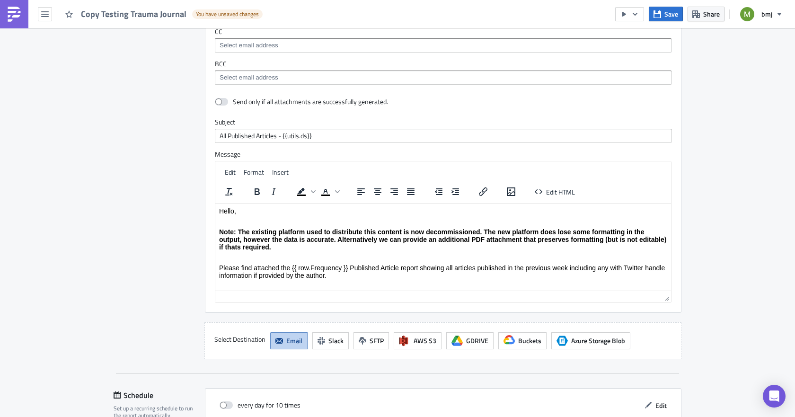
click at [286, 336] on span "Email" at bounding box center [294, 341] width 16 height 10
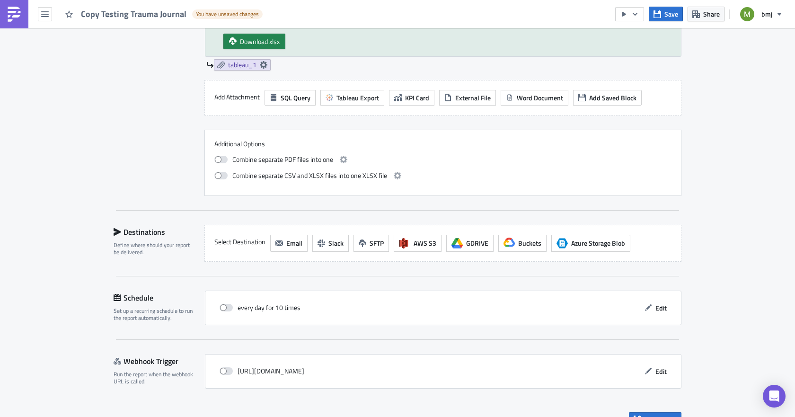
scroll to position [445, 0]
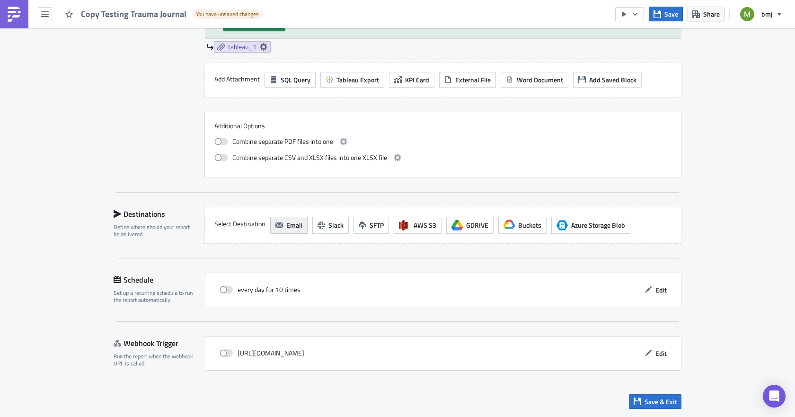
click at [277, 228] on icon "button" at bounding box center [279, 225] width 8 height 6
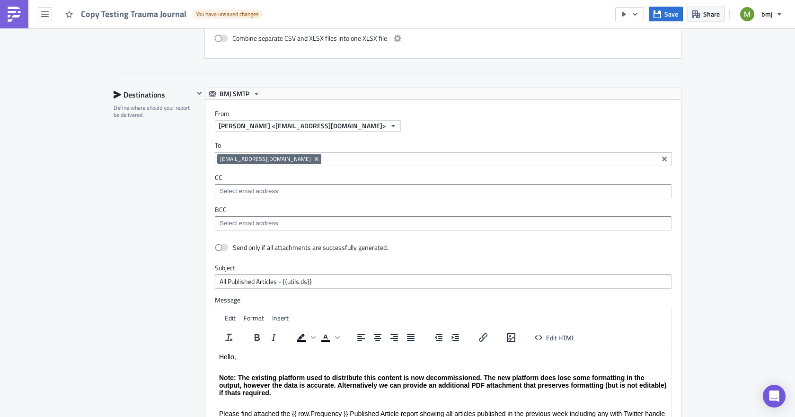
scroll to position [587, 0]
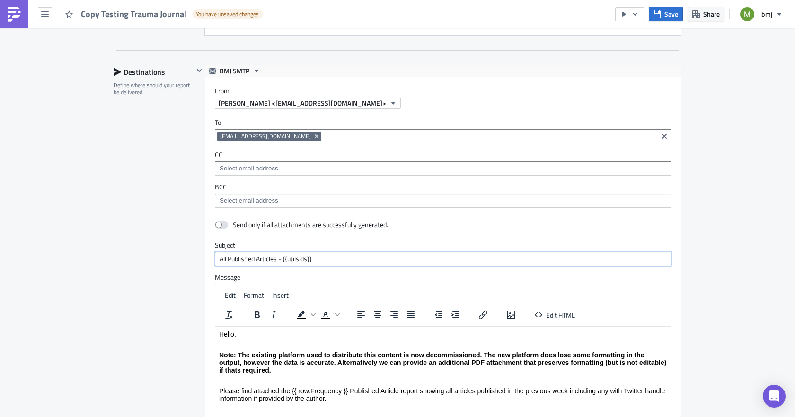
drag, startPoint x: 278, startPoint y: 258, endPoint x: 395, endPoint y: 259, distance: 116.9
click at [395, 259] on input "All Published Articles - {{utils.ds}}" at bounding box center [443, 259] width 457 height 14
type input "All Published Articles"
click at [73, 284] on div "Publications Execution Log Edit " Copy Testing Trauma Journal " Draft Settings …" at bounding box center [397, 49] width 795 height 1216
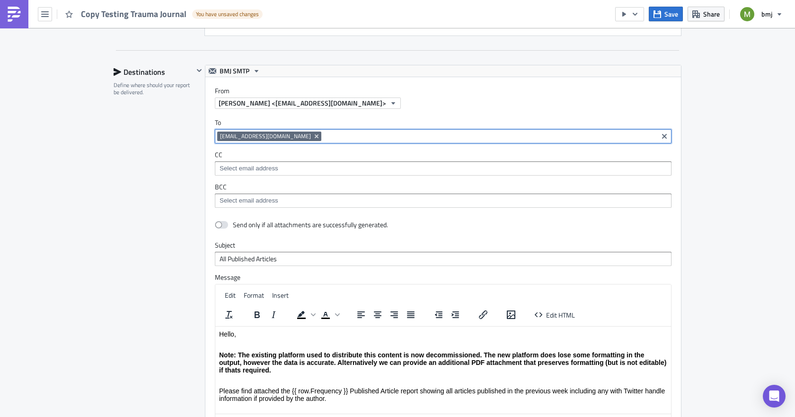
click at [324, 137] on input at bounding box center [490, 136] width 332 height 9
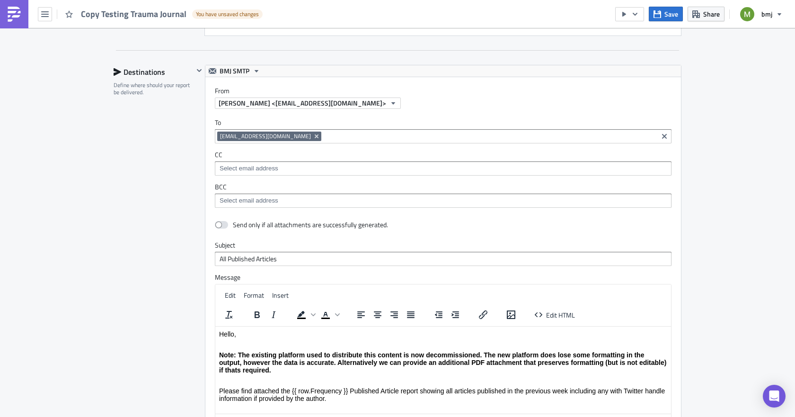
click at [95, 192] on div "Publications Execution Log Edit " Copy Testing Trauma Journal " Draft Settings …" at bounding box center [397, 49] width 795 height 1216
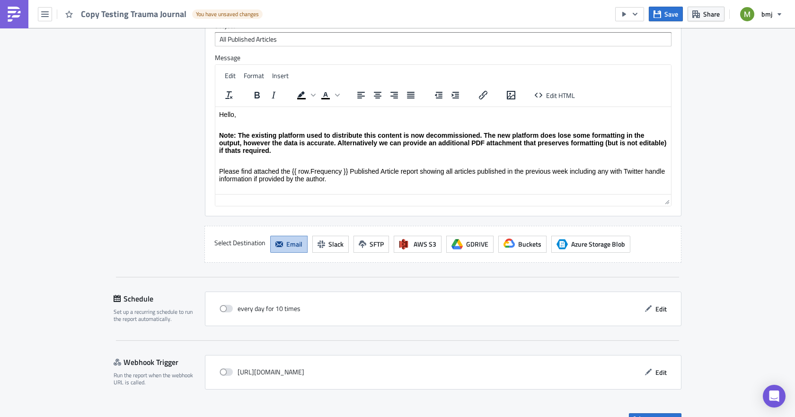
scroll to position [826, 0]
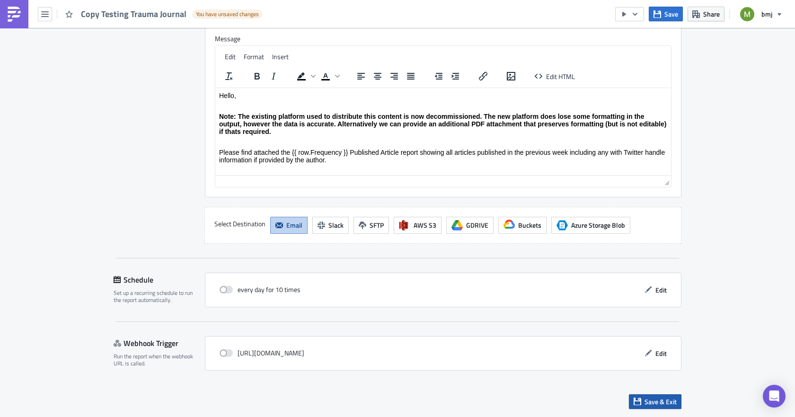
click at [656, 397] on span "Save & Exit" at bounding box center [661, 402] width 32 height 10
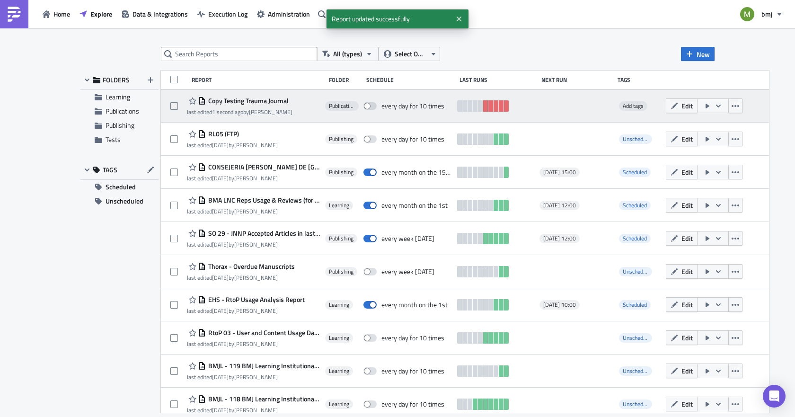
click at [704, 103] on icon "button" at bounding box center [708, 106] width 8 height 8
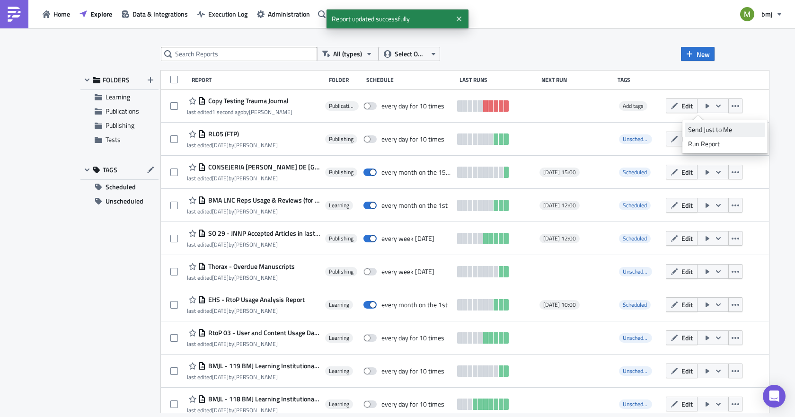
click at [708, 126] on div "Send Just to Me" at bounding box center [725, 129] width 74 height 9
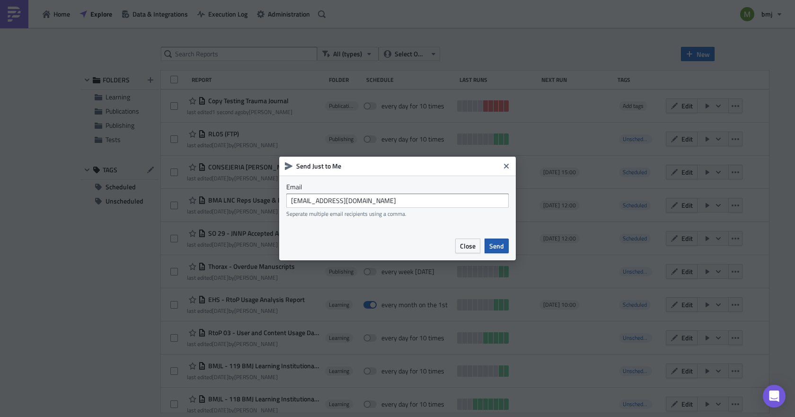
click at [499, 248] on span "Send" at bounding box center [496, 246] width 15 height 10
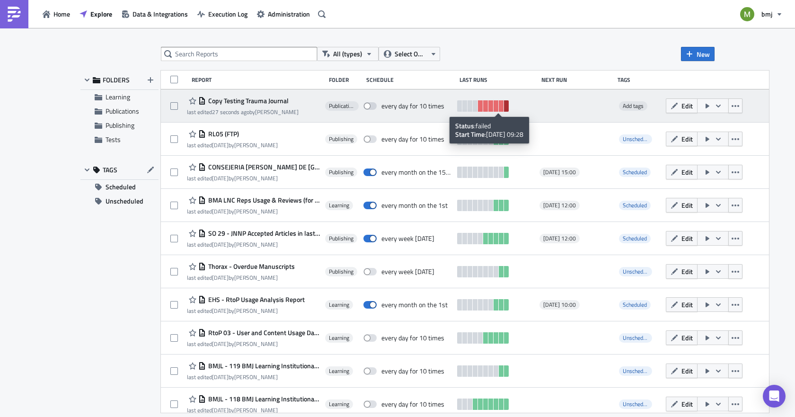
click at [504, 108] on link at bounding box center [506, 105] width 5 height 11
click at [668, 100] on button "Edit" at bounding box center [682, 105] width 32 height 15
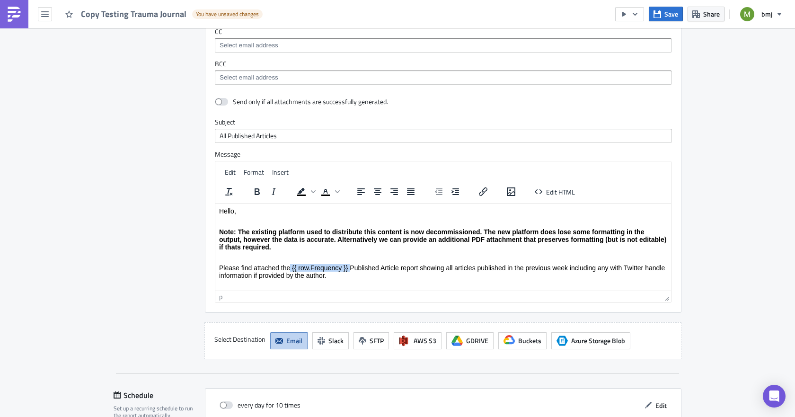
drag, startPoint x: 349, startPoint y: 263, endPoint x: 291, endPoint y: 261, distance: 58.7
click at [291, 261] on body "Hello, Note: The existing platform used to distribute this content is now decom…" at bounding box center [443, 284] width 448 height 155
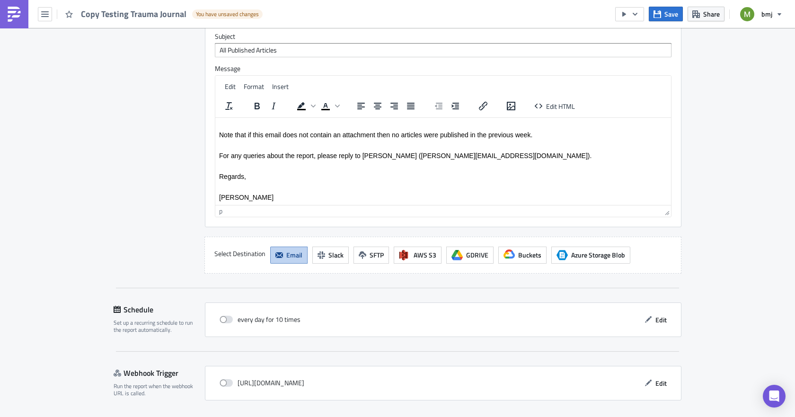
scroll to position [826, 0]
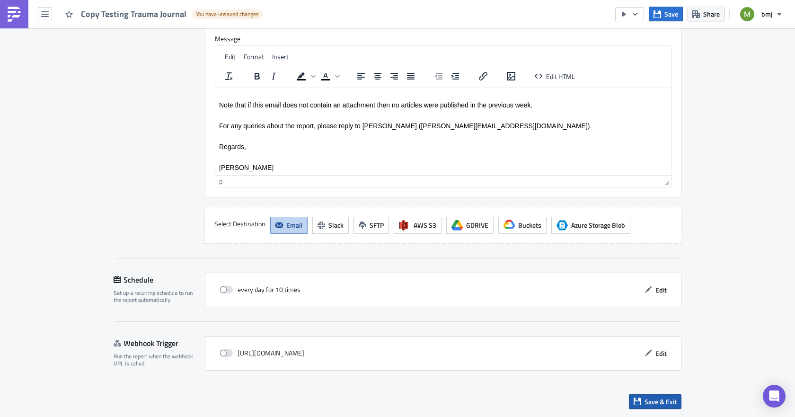
click at [647, 403] on span "Save & Exit" at bounding box center [661, 402] width 32 height 10
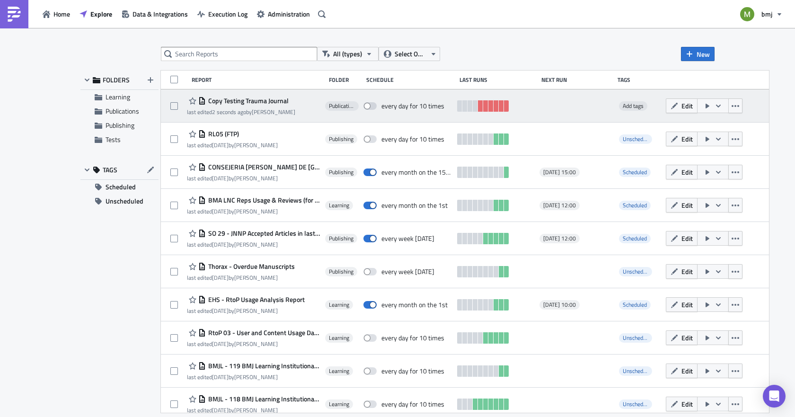
click at [716, 106] on icon "button" at bounding box center [718, 105] width 5 height 3
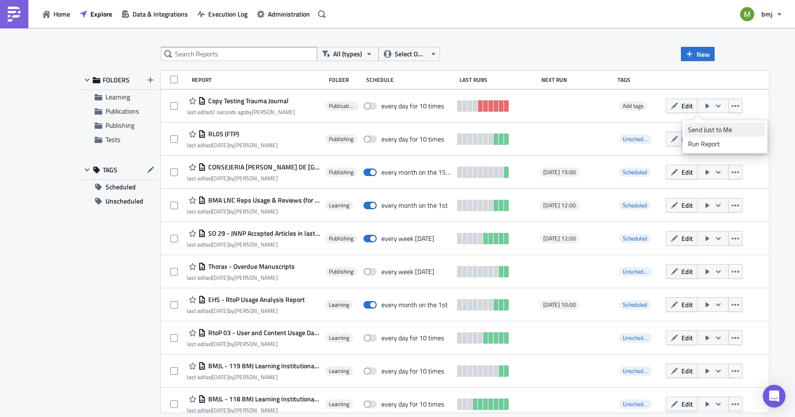
click at [710, 130] on div "Send Just to Me" at bounding box center [725, 129] width 74 height 9
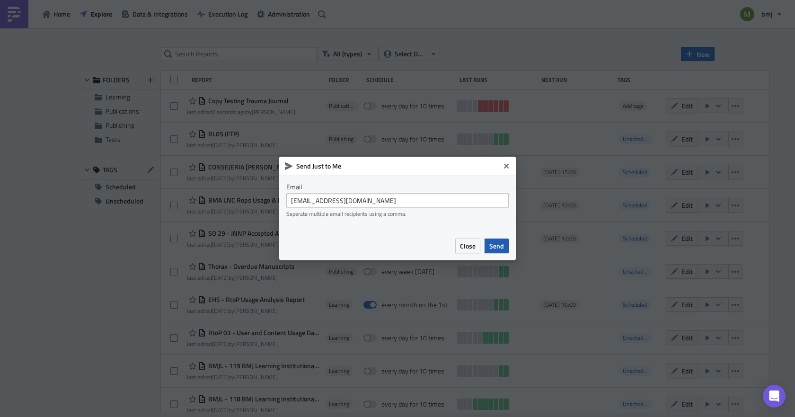
click at [496, 248] on span "Send" at bounding box center [496, 246] width 15 height 10
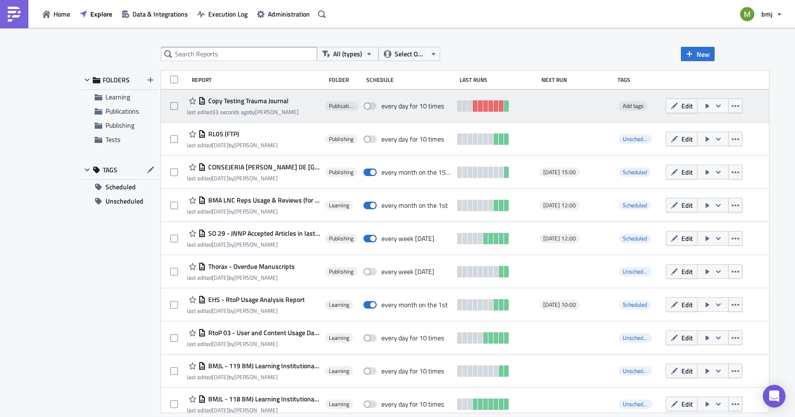
click at [262, 98] on span "Copy Testing Trauma Journal" at bounding box center [247, 101] width 83 height 9
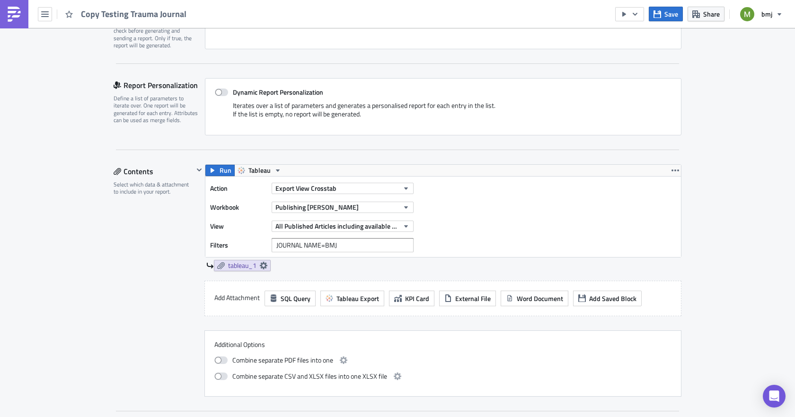
scroll to position [237, 0]
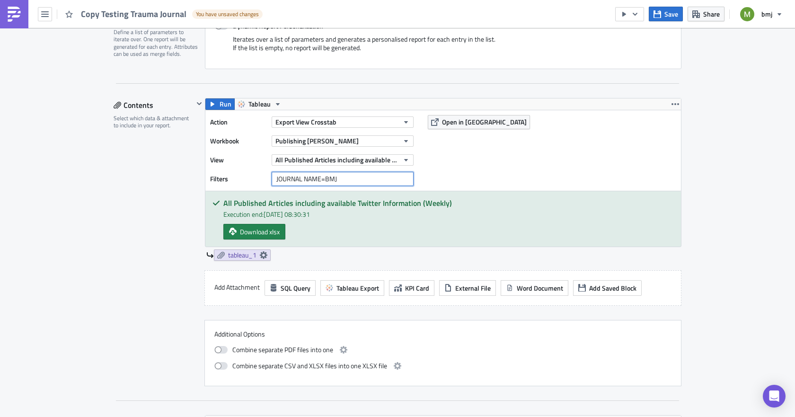
drag, startPoint x: 323, startPoint y: 174, endPoint x: 381, endPoint y: 176, distance: 57.3
click at [381, 176] on input "JOURNAL NAME=BMJ" at bounding box center [343, 179] width 142 height 14
paste input "Trauma Surgery & Acute Care Open"
type input "JOURNAL NAME="Trauma Surgery & Acute Care Open""
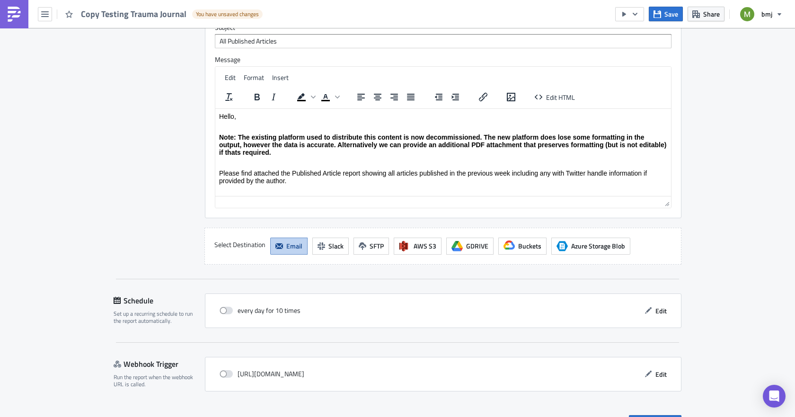
scroll to position [826, 0]
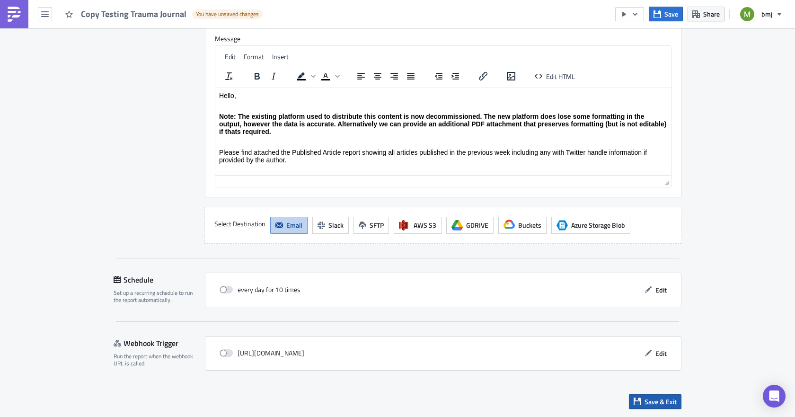
click at [654, 400] on span "Save & Exit" at bounding box center [661, 402] width 32 height 10
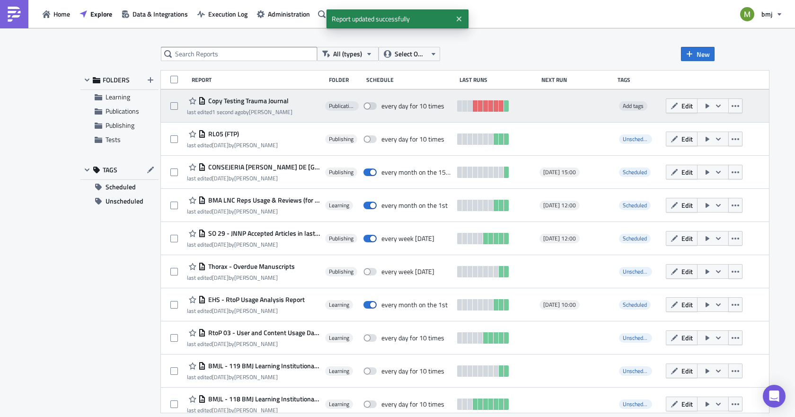
click at [715, 103] on icon "button" at bounding box center [719, 106] width 8 height 8
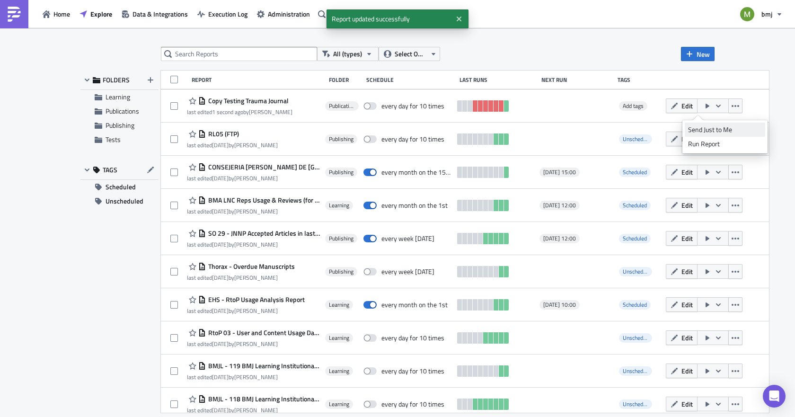
click at [705, 130] on div "Send Just to Me" at bounding box center [725, 129] width 74 height 9
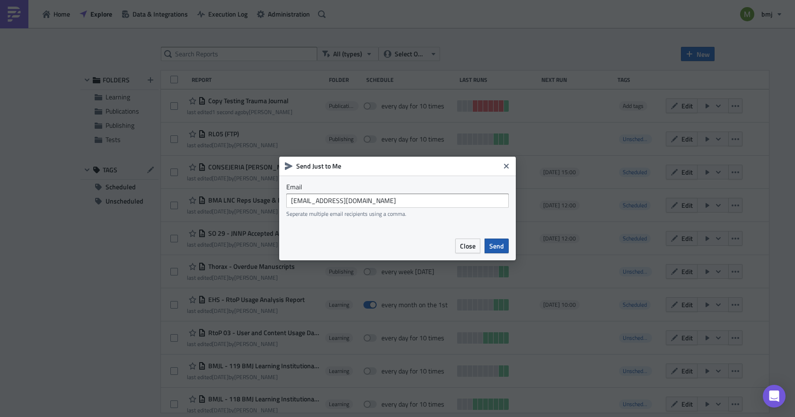
click at [498, 246] on span "Send" at bounding box center [496, 246] width 15 height 10
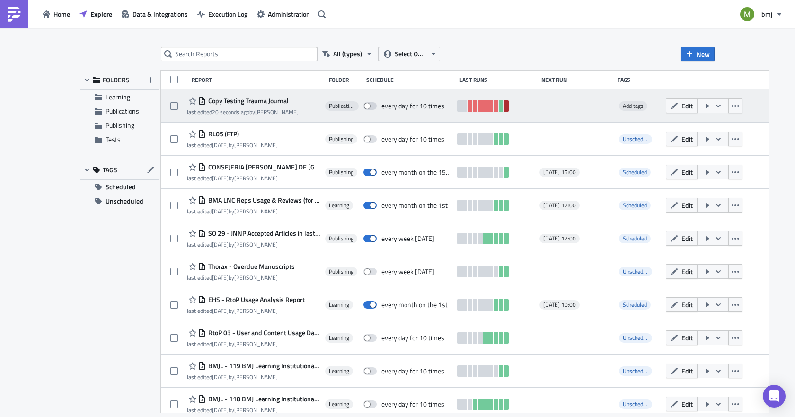
click at [504, 104] on link at bounding box center [506, 105] width 5 height 11
click at [256, 101] on span "Copy Testing Trauma Journal" at bounding box center [247, 101] width 83 height 9
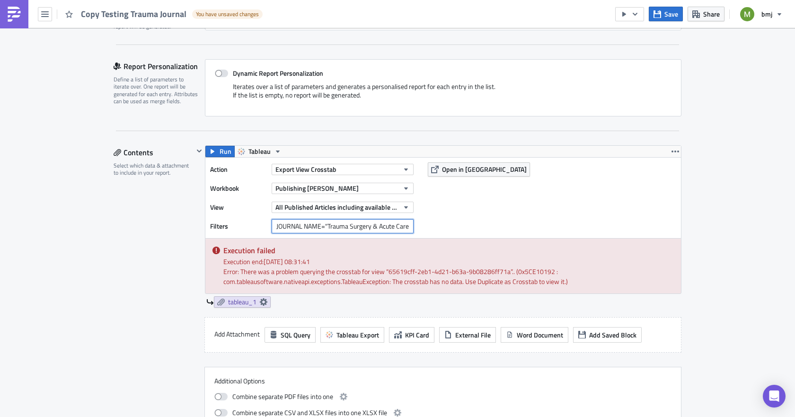
scroll to position [0, 19]
drag, startPoint x: 321, startPoint y: 223, endPoint x: 457, endPoint y: 222, distance: 135.9
click at [457, 222] on div "Action Export View Crosstab Workbook Publishing Matt Testing View All Published…" at bounding box center [443, 198] width 476 height 80
click at [289, 228] on input "JOURNAL NAME="Trauma Surgery & Acute Care Open"" at bounding box center [343, 226] width 142 height 14
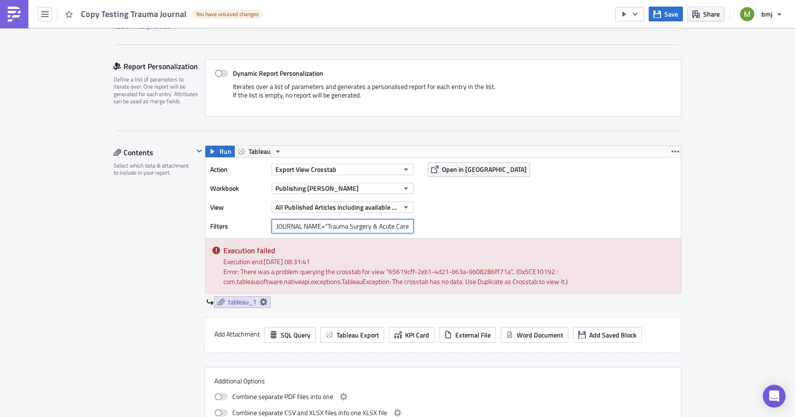
drag, startPoint x: 275, startPoint y: 227, endPoint x: 242, endPoint y: 228, distance: 33.1
click at [242, 228] on div "Filters JOURNAL NAME="Trauma Surgery & Acute Care Open"" at bounding box center [314, 226] width 208 height 14
click at [327, 231] on input "JOURNAL NAME="Trauma Surgery & Acute Care Open"" at bounding box center [343, 226] width 142 height 14
click at [322, 225] on input "JOURNAL NAME="Trauma Surgery & Acute Care Open"" at bounding box center [343, 226] width 142 height 14
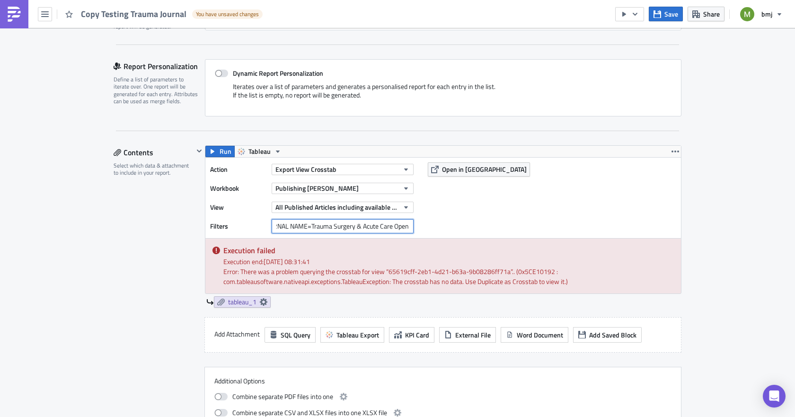
click at [355, 226] on input "JOURNAL NAME=Trauma Surgery & Acute Care Open" at bounding box center [343, 226] width 142 height 14
click at [444, 231] on div "Action Export View Crosstab Workbook Publishing Matt Testing View All Published…" at bounding box center [443, 198] width 476 height 80
click at [368, 223] on input "JOURNAL NAME=Trauma Surgery & Acute Care Open" at bounding box center [343, 226] width 142 height 14
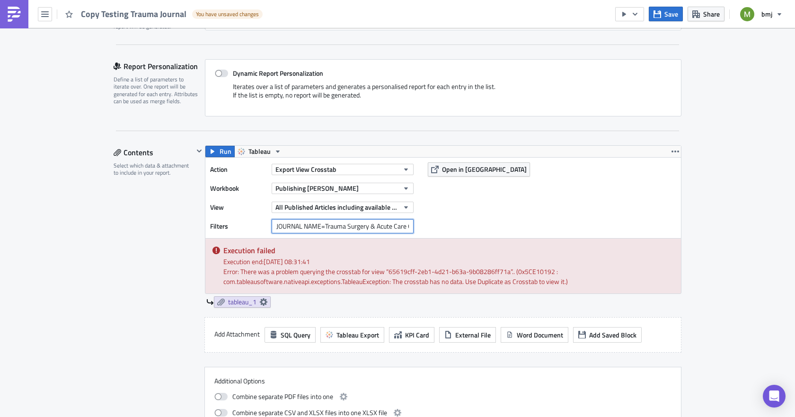
click at [368, 223] on input "JOURNAL NAME=Trauma Surgery & Acute Care Open" at bounding box center [343, 226] width 142 height 14
click at [423, 225] on div "Action Export View Crosstab Workbook Publishing Matt Testing View All Published…" at bounding box center [443, 198] width 476 height 80
click at [371, 226] on input "JOURNAL NAME=Trauma Surgery & Acute Care Open" at bounding box center [343, 226] width 142 height 14
click at [368, 238] on div "Execution failed Execution end: 09/10/2025, 08:31:41 Error: There was a problem…" at bounding box center [443, 265] width 476 height 55
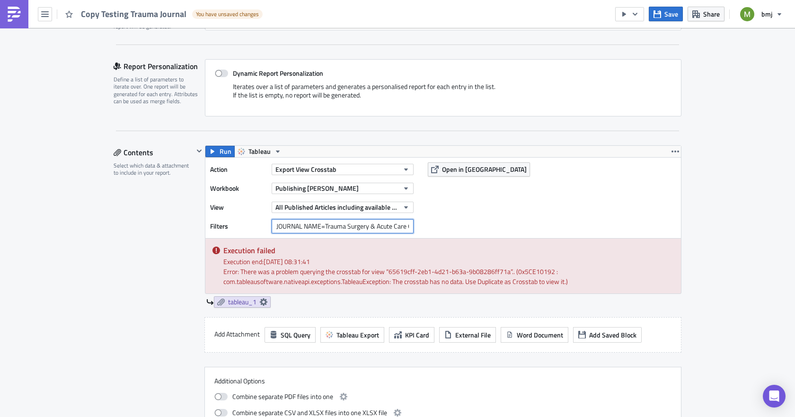
scroll to position [0, 14]
drag, startPoint x: 322, startPoint y: 226, endPoint x: 444, endPoint y: 228, distance: 122.6
click at [444, 228] on div "Action Export View Crosstab Workbook Publishing Matt Testing View All Published…" at bounding box center [443, 198] width 476 height 80
click at [466, 209] on div "Action Export View Crosstab Workbook Publishing Matt Testing View All Published…" at bounding box center [443, 198] width 476 height 80
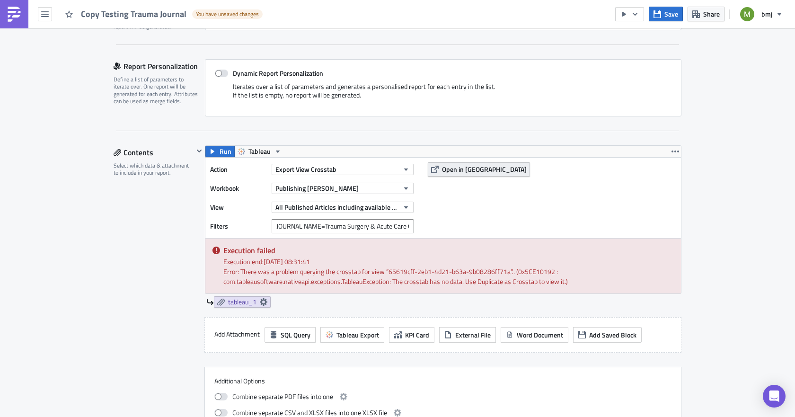
click at [462, 170] on span "Open in Tableau" at bounding box center [484, 169] width 85 height 10
click at [321, 224] on input "JOURNAL NAME=Trauma Surgery & Acute Care Open" at bounding box center [343, 226] width 142 height 14
click at [510, 218] on div "Action Export View Crosstab Workbook Publishing Matt Testing View All Published…" at bounding box center [443, 198] width 476 height 80
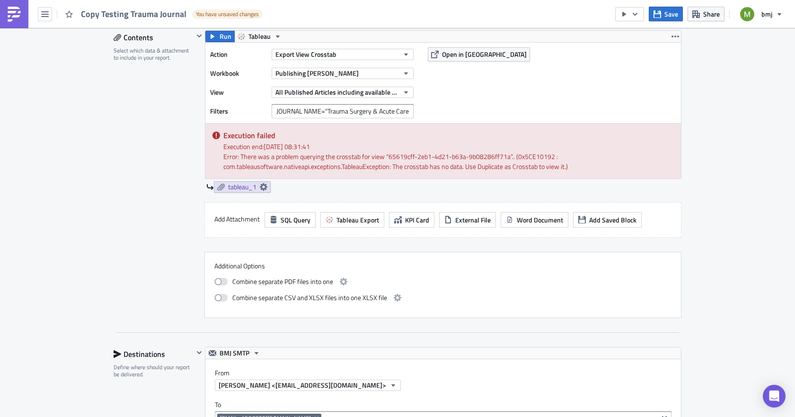
scroll to position [68, 0]
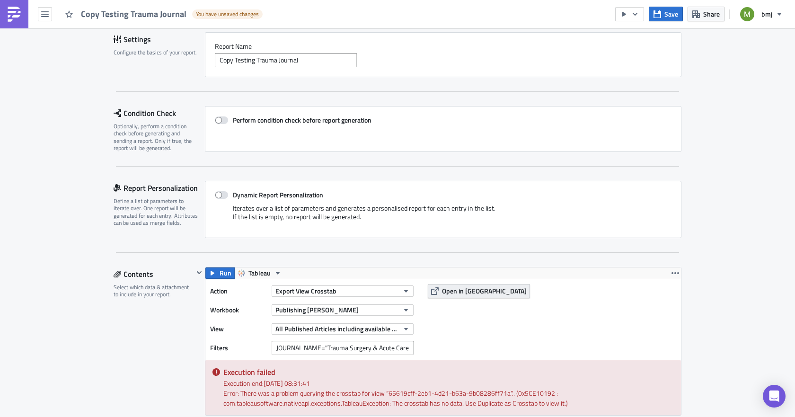
click at [442, 293] on span "Open in Tableau" at bounding box center [484, 291] width 85 height 10
click at [322, 347] on input "JOURNAL NAME="Trauma Surgery & Acute Care Open"" at bounding box center [343, 348] width 142 height 14
click at [356, 347] on input "JOURNAL NAME=Trauma Surgery & Acute Care Open" at bounding box center [343, 348] width 142 height 14
click at [355, 350] on input "JOURNAL NAME=Trauma Surgery & Acute Care Open" at bounding box center [343, 348] width 142 height 14
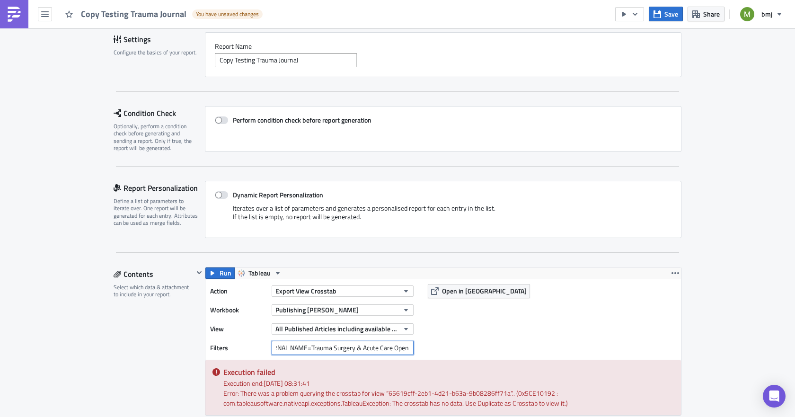
click at [355, 350] on input "JOURNAL NAME=Trauma Surgery & Acute Care Open" at bounding box center [343, 348] width 142 height 14
drag, startPoint x: 307, startPoint y: 347, endPoint x: 555, endPoint y: 324, distance: 249.1
click at [555, 324] on div "Action Export View Crosstab Workbook Publishing Matt Testing View All Published…" at bounding box center [443, 319] width 476 height 80
click at [442, 291] on span "Open in Tableau" at bounding box center [484, 291] width 85 height 10
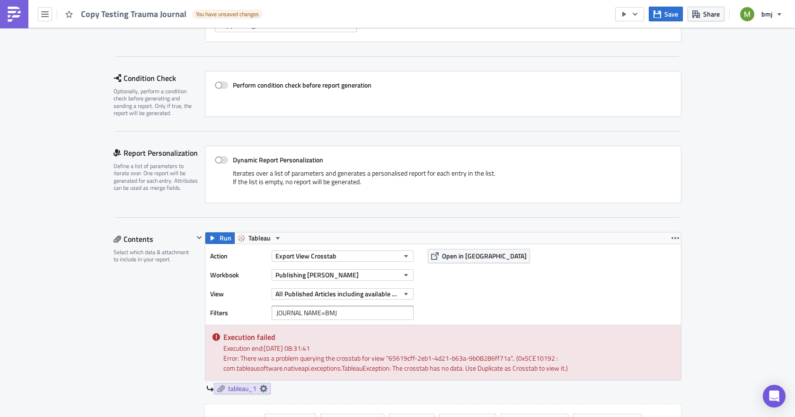
scroll to position [162, 0]
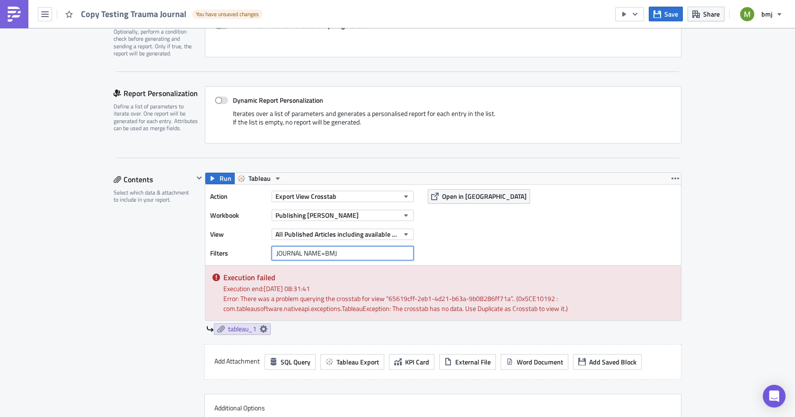
click at [339, 251] on input "JOURNAL NAME=BMJ" at bounding box center [343, 253] width 142 height 14
click at [500, 263] on div "Action Export View Crosstab Workbook Publishing Matt Testing View All Published…" at bounding box center [443, 225] width 476 height 80
click at [453, 196] on span "Open in Tableau" at bounding box center [484, 196] width 85 height 10
click at [336, 252] on input "JOURNAL NAME=BMJ, Heart" at bounding box center [343, 253] width 142 height 14
click at [461, 198] on span "Open in Tableau" at bounding box center [484, 196] width 85 height 10
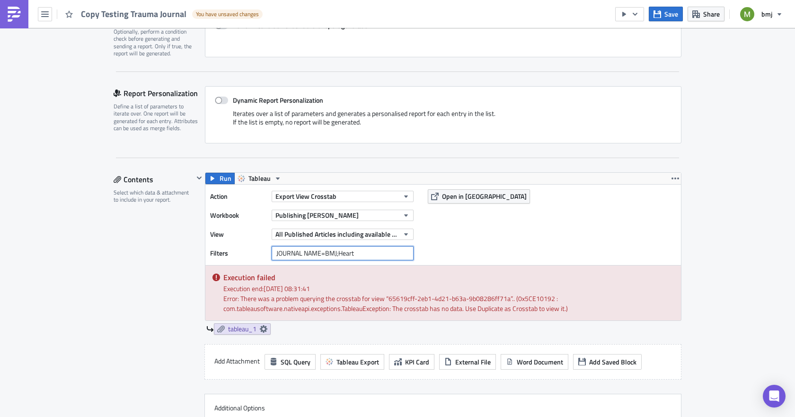
click at [335, 250] on input "JOURNAL NAME=BMJ;Heart" at bounding box center [343, 253] width 142 height 14
click at [454, 201] on span "Open in Tableau" at bounding box center [484, 196] width 85 height 10
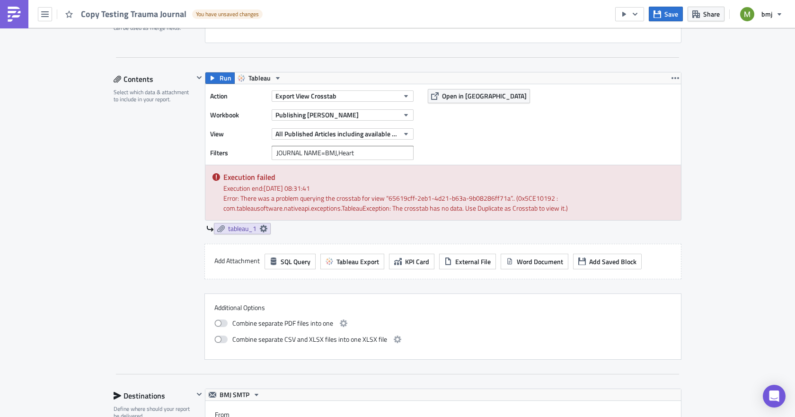
scroll to position [284, 0]
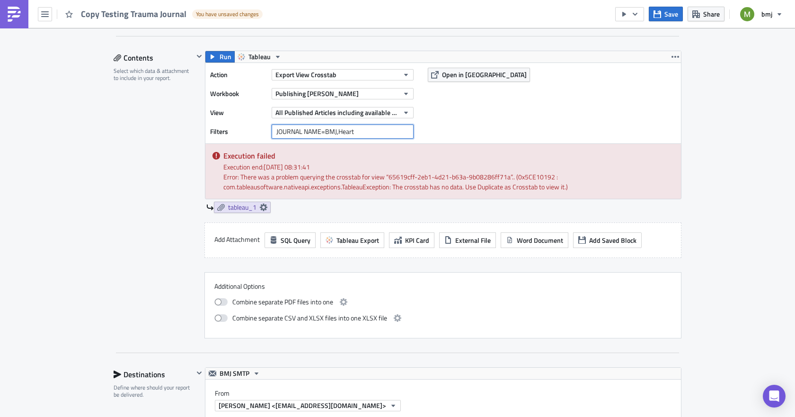
drag, startPoint x: 323, startPoint y: 130, endPoint x: 396, endPoint y: 123, distance: 73.8
click at [396, 123] on div "Action Export View Crosstab Workbook Publishing Matt Testing View All Published…" at bounding box center [314, 103] width 208 height 71
paste input "Trauma Surgery & Acute Care Open"
click at [356, 130] on input "JOURNAL NAME=Trauma Surgery & Acute Care Open" at bounding box center [343, 131] width 142 height 14
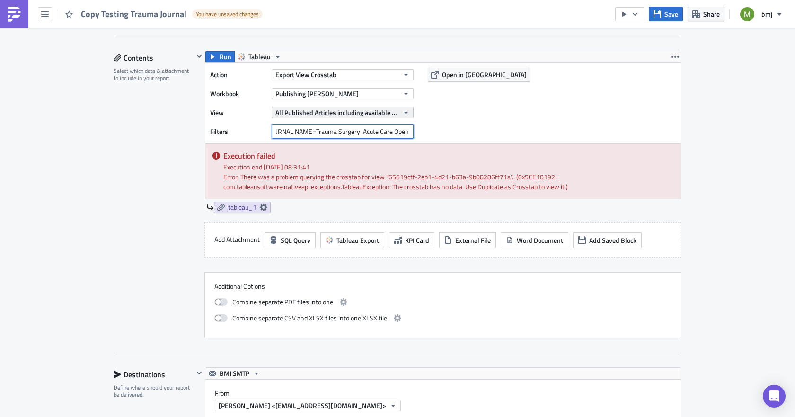
scroll to position [0, 9]
type input "JOURNAL NAME=Trauma Surgery and Acute Care Open"
click at [90, 204] on div "Publications Execution Log Edit " Copy Testing Trauma Journal " Draft Settings …" at bounding box center [397, 352] width 795 height 1216
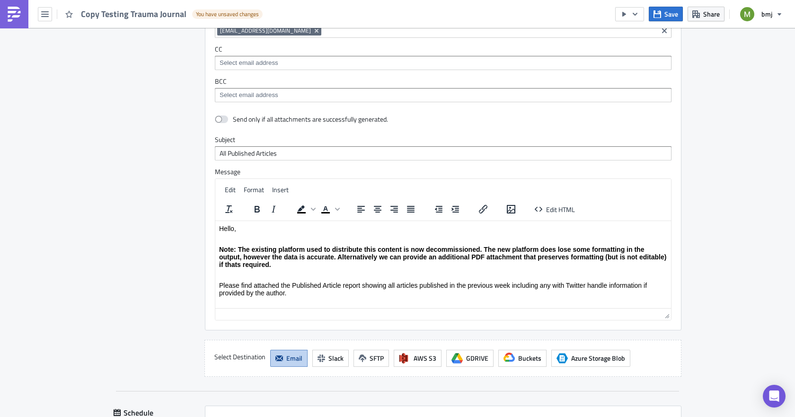
scroll to position [825, 0]
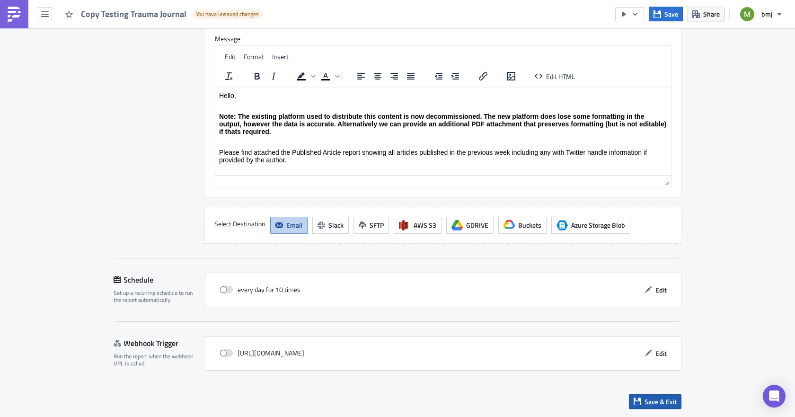
click at [648, 396] on button "Save & Exit" at bounding box center [655, 401] width 53 height 15
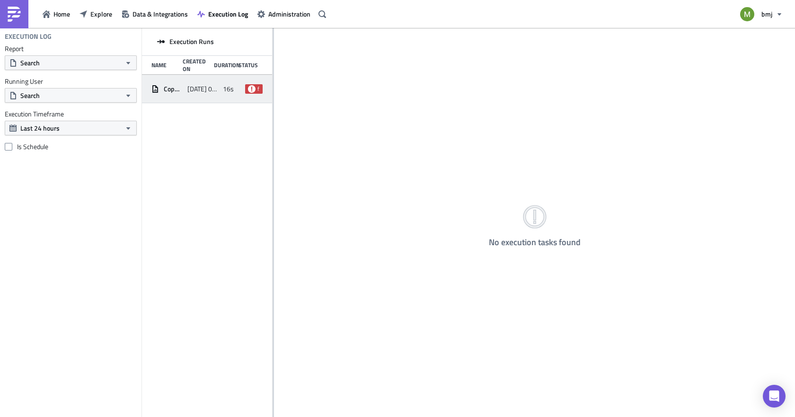
click at [215, 85] on span "[DATE] 09:28" at bounding box center [202, 89] width 31 height 9
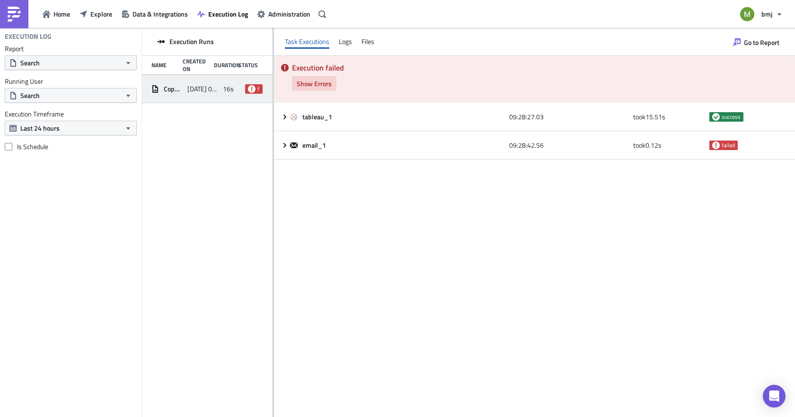
click at [301, 87] on span "Show Errors" at bounding box center [314, 84] width 35 height 10
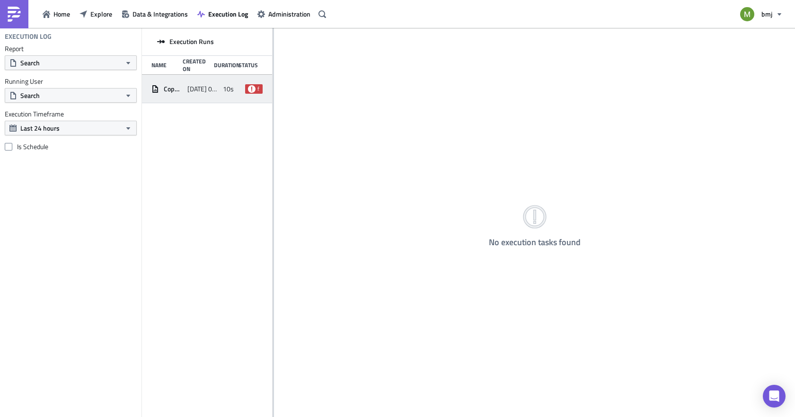
click at [208, 82] on div "[DATE] 09:31" at bounding box center [202, 88] width 31 height 17
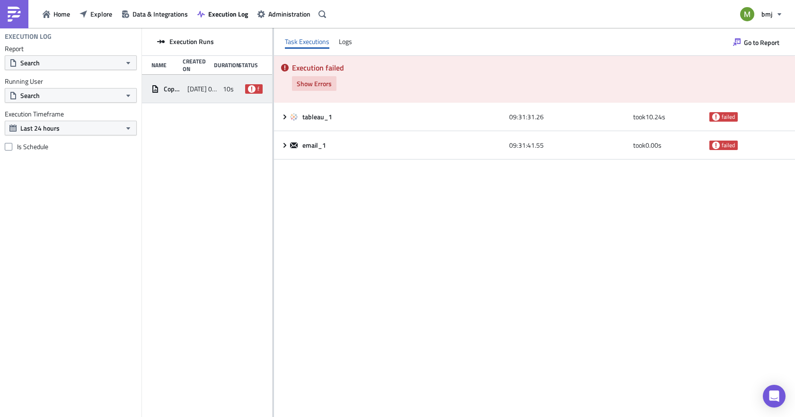
click at [320, 85] on span "Show Errors" at bounding box center [314, 84] width 35 height 10
